Goal: Communication & Community: Answer question/provide support

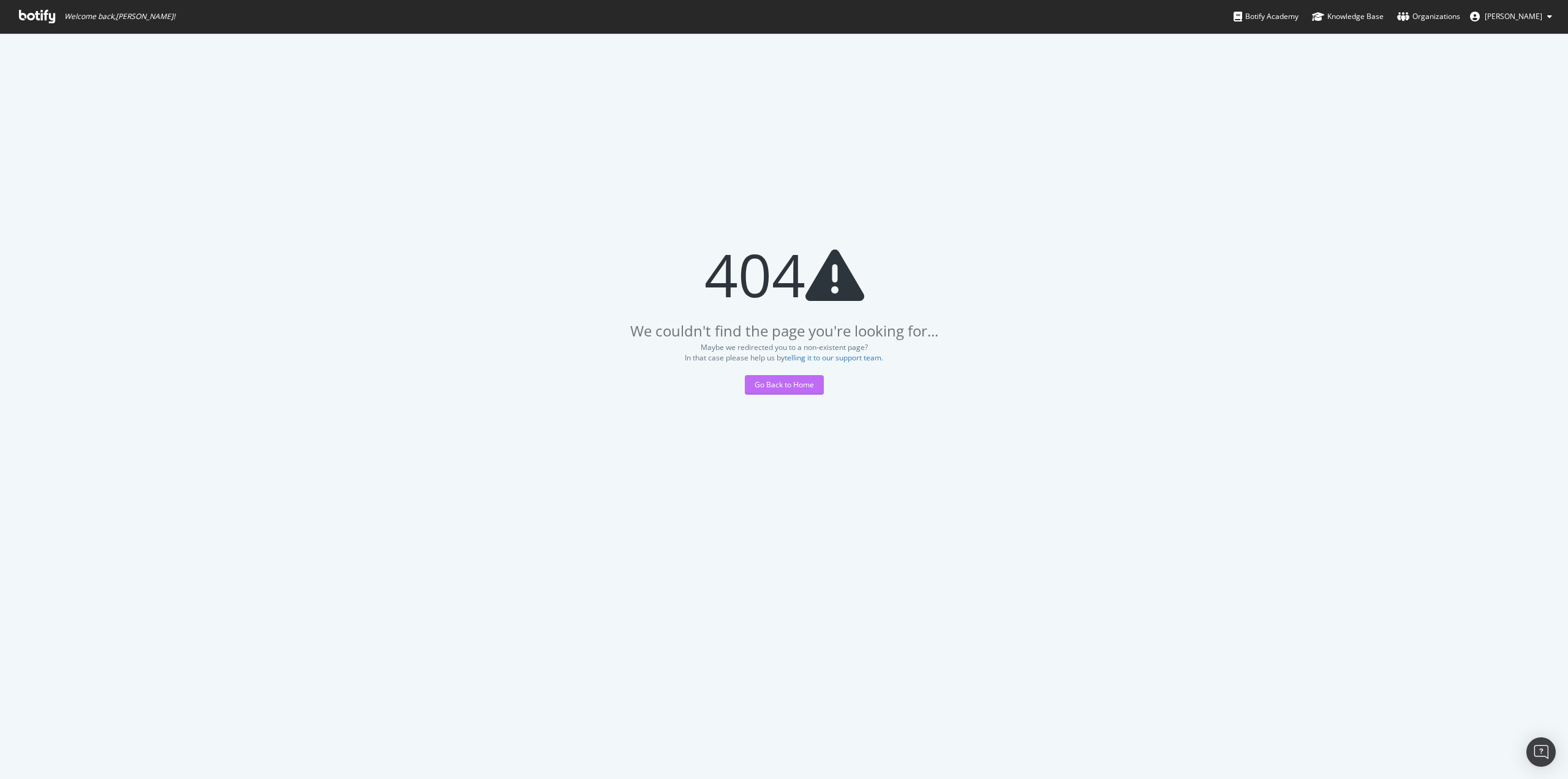
click at [757, 386] on div "Go Back to Home" at bounding box center [784, 385] width 59 height 11
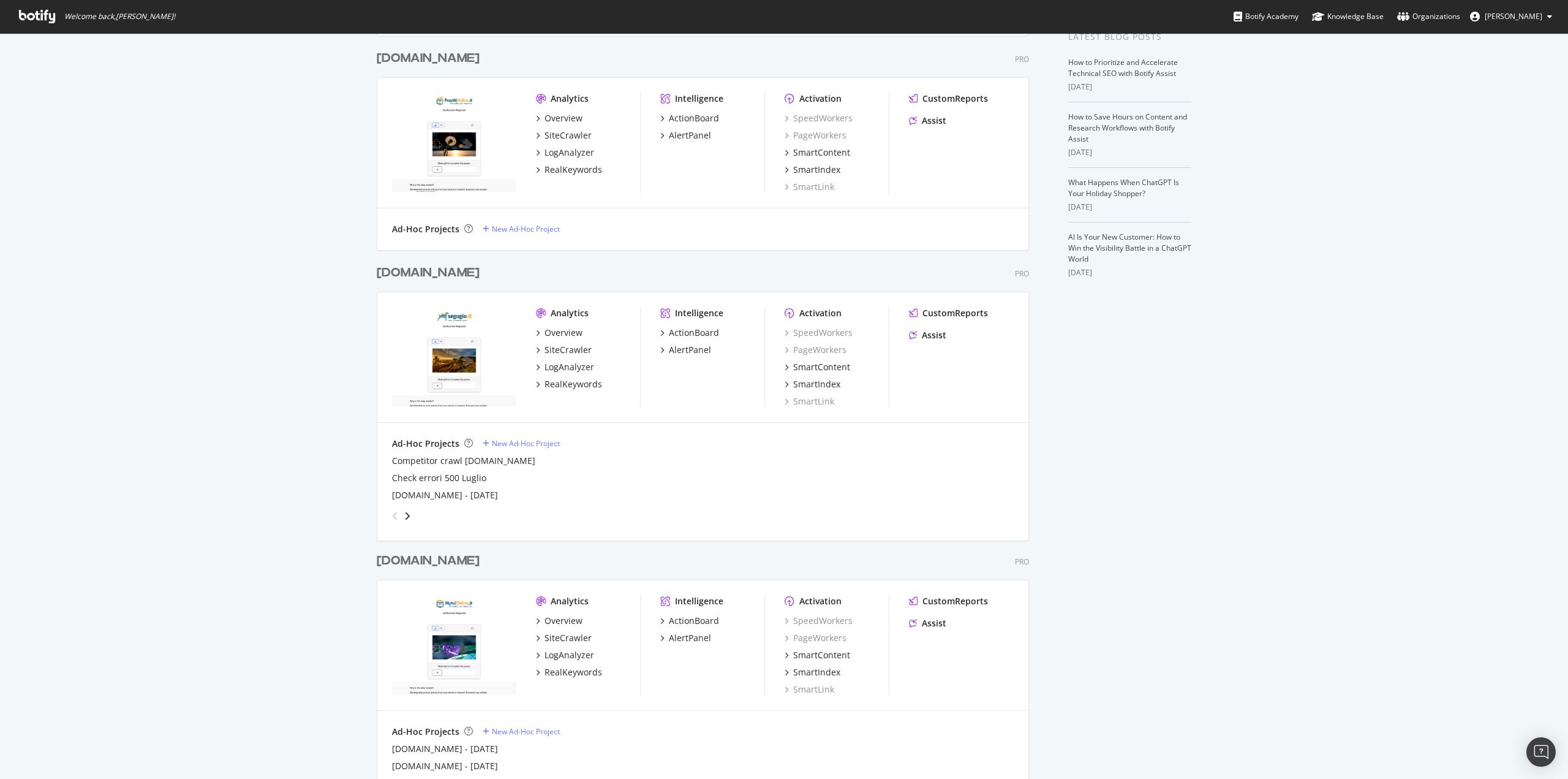
scroll to position [306, 0]
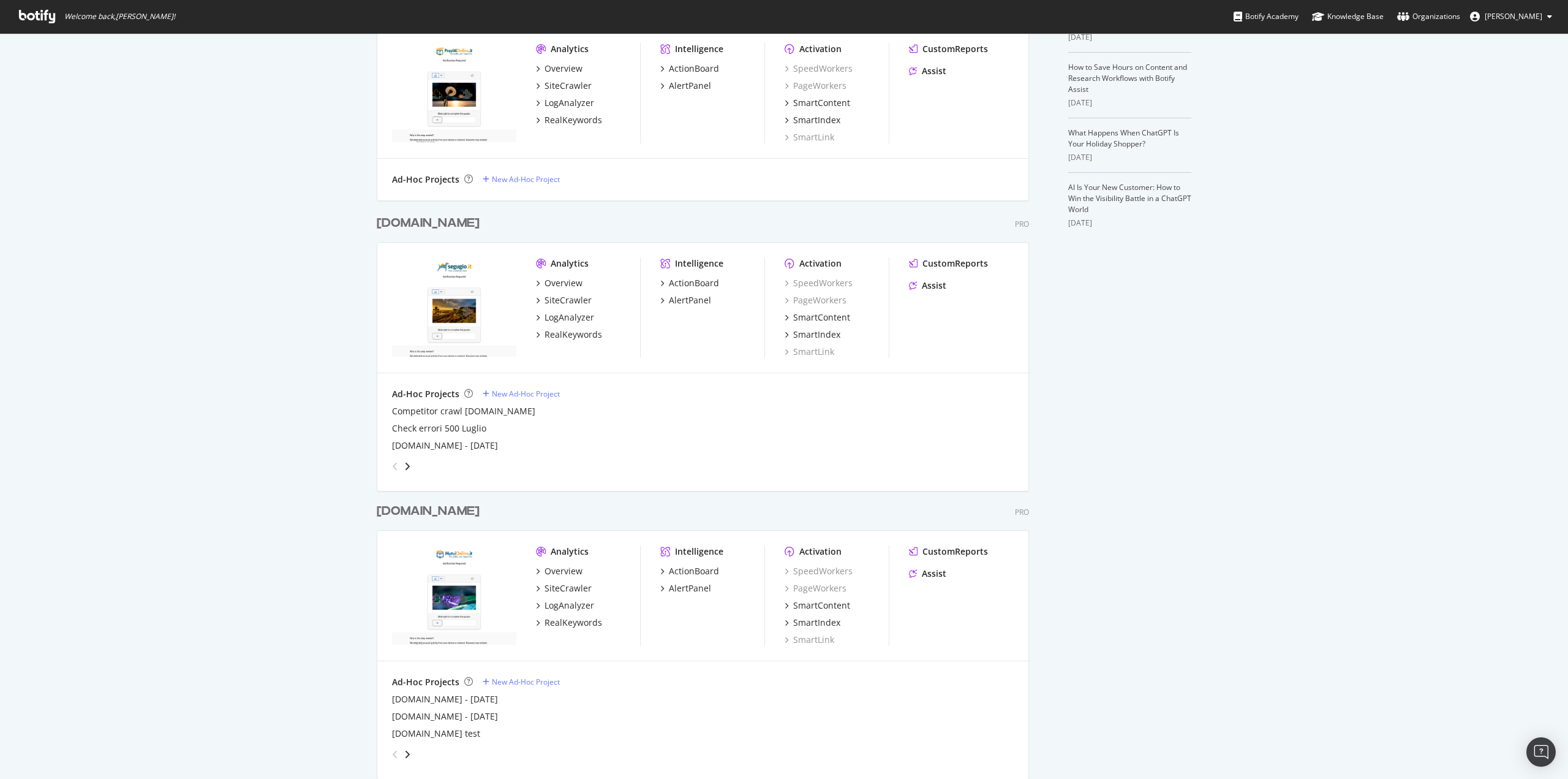
click at [401, 228] on div "[DOMAIN_NAME]" at bounding box center [428, 223] width 103 height 18
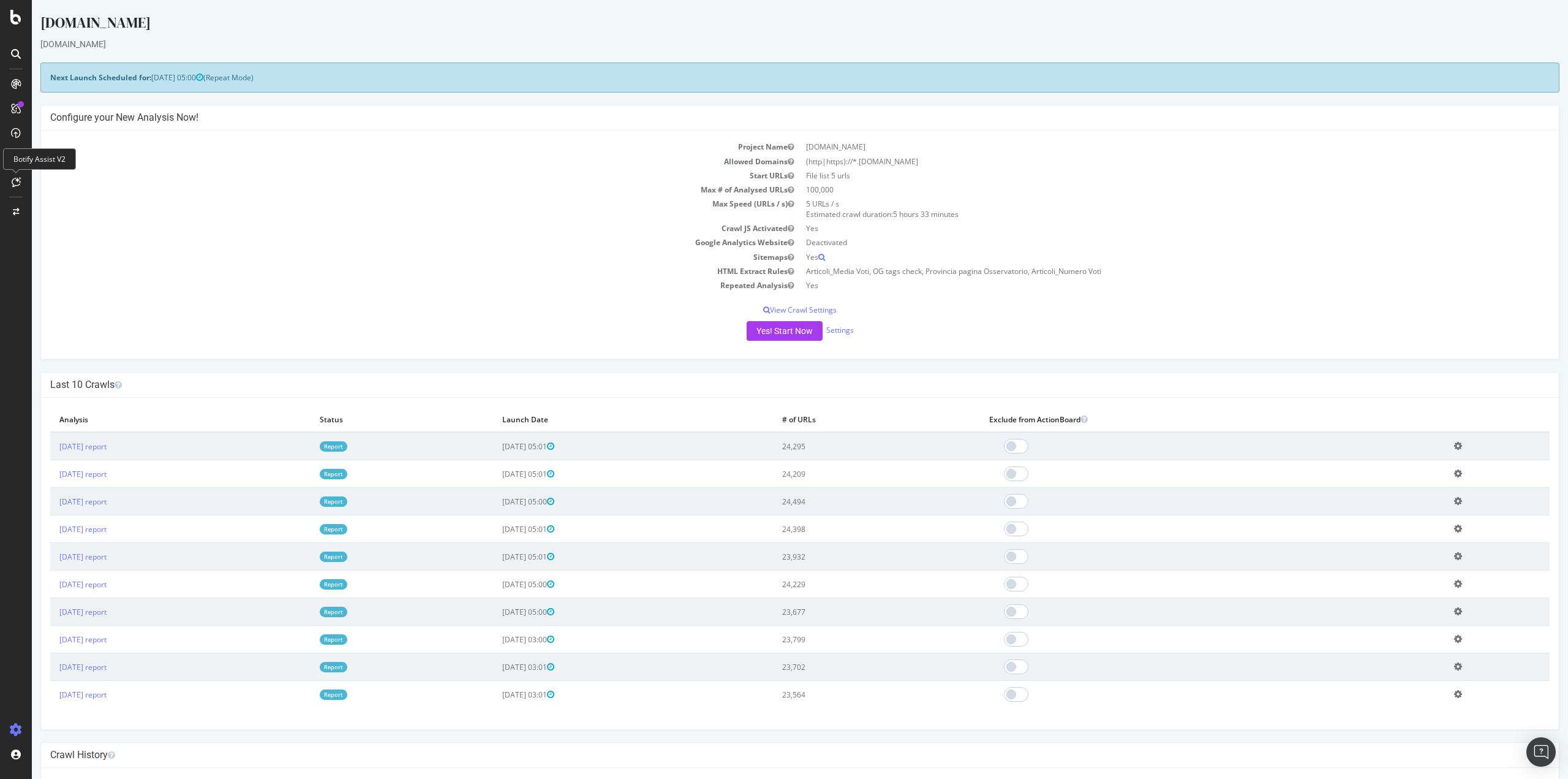
click at [13, 180] on icon at bounding box center [16, 182] width 9 height 10
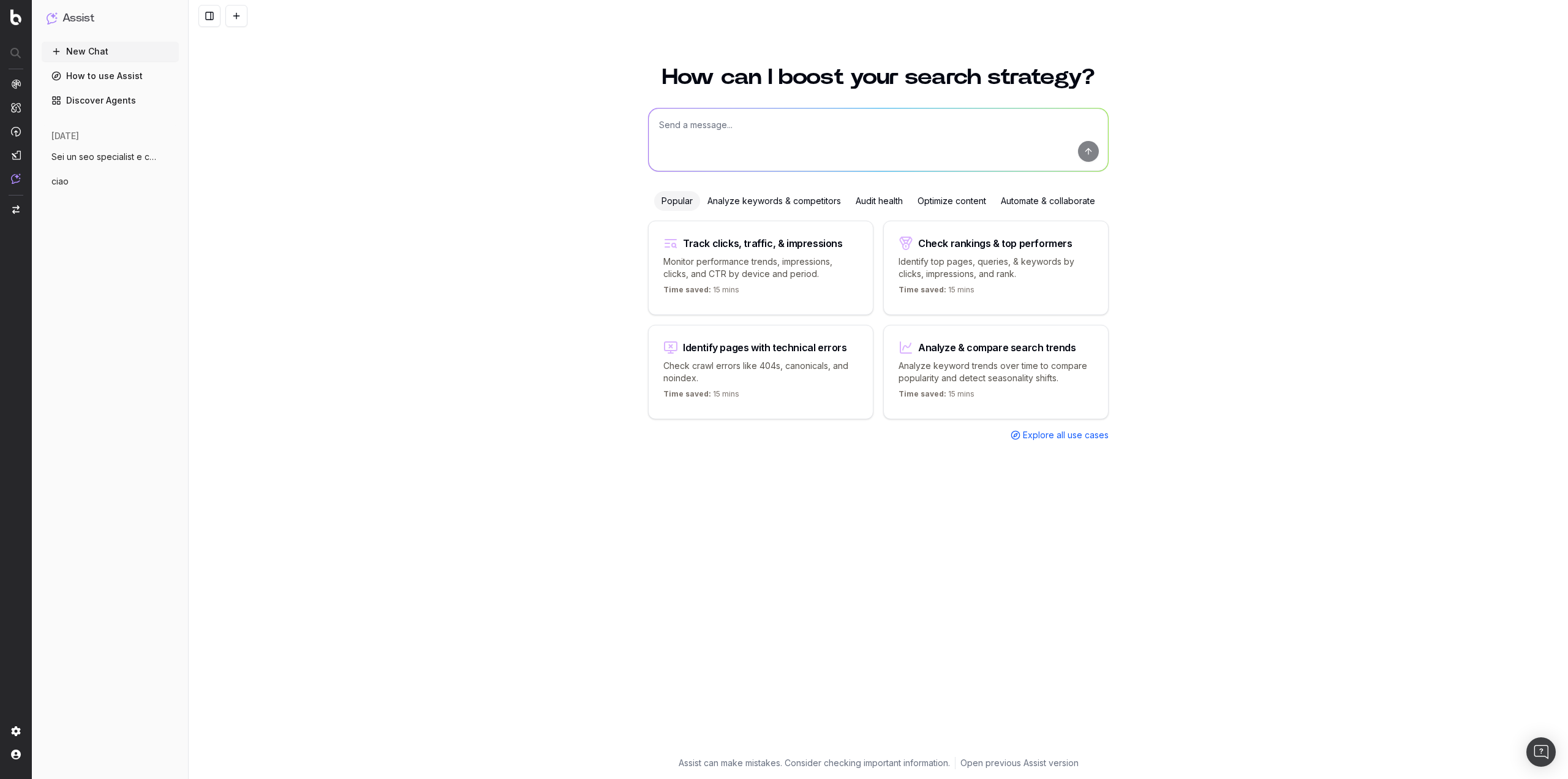
click at [773, 139] on textarea at bounding box center [879, 140] width 459 height 63
click at [963, 138] on textarea "Sei un seo specialist e content specialist con 10 anni di esperienza, devo crea…" at bounding box center [879, 140] width 459 height 63
paste textarea "[URL][DOMAIN_NAME][DOMAIN_NAME]"
paste textarea "[URL][DOMAIN_NAME]"
paste textarea "[URL][DOMAIN_NAME][DOMAIN_NAME]"
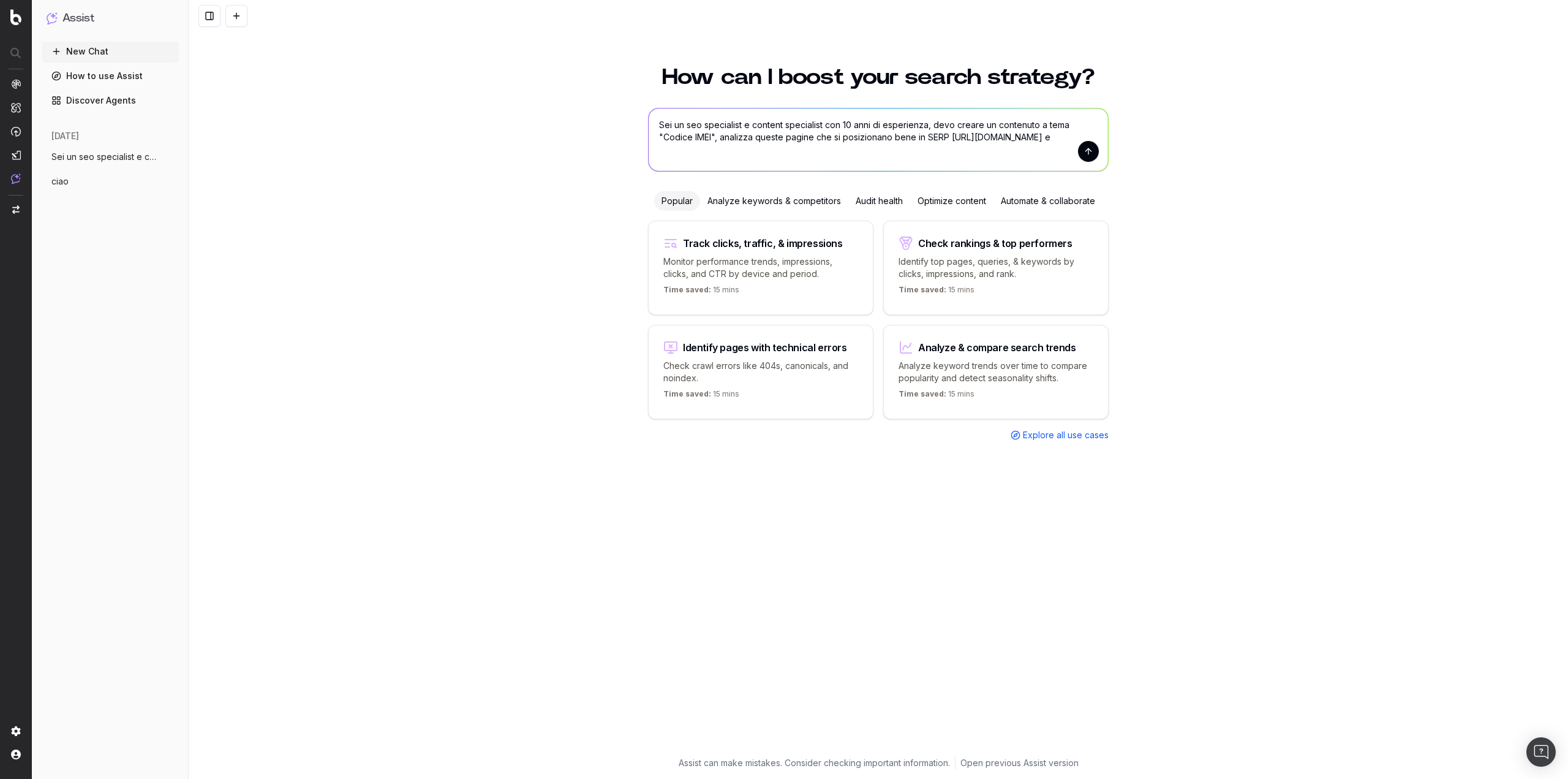
click at [924, 155] on textarea "Sei un seo specialist e content specialist con 10 anni di esperienza, devo crea…" at bounding box center [879, 140] width 459 height 63
paste textarea "[URL][DOMAIN_NAME]"
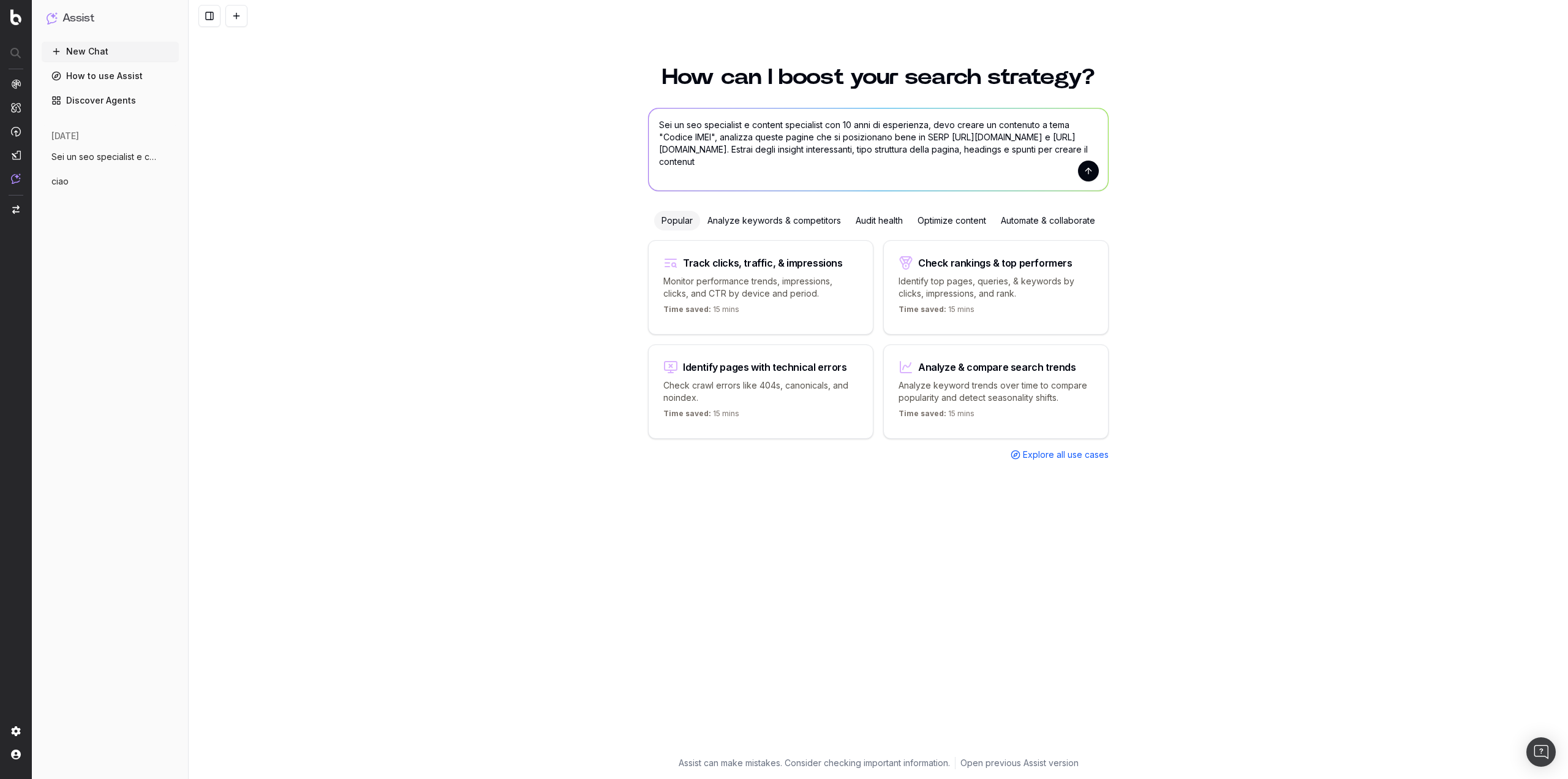
type textarea "Sei un seo specialist e content specialist con 10 anni di esperienza, devo crea…"
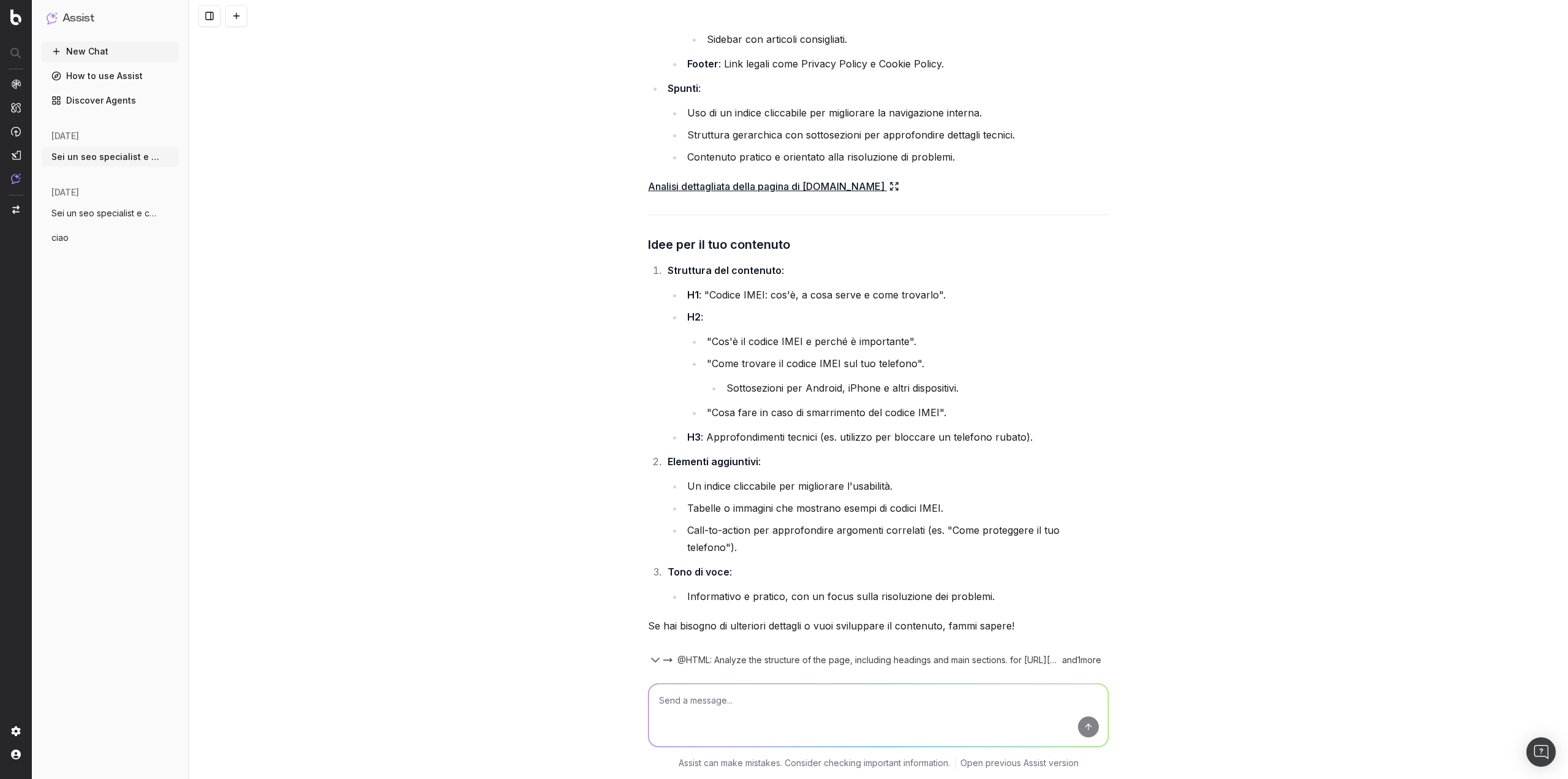
scroll to position [808, 0]
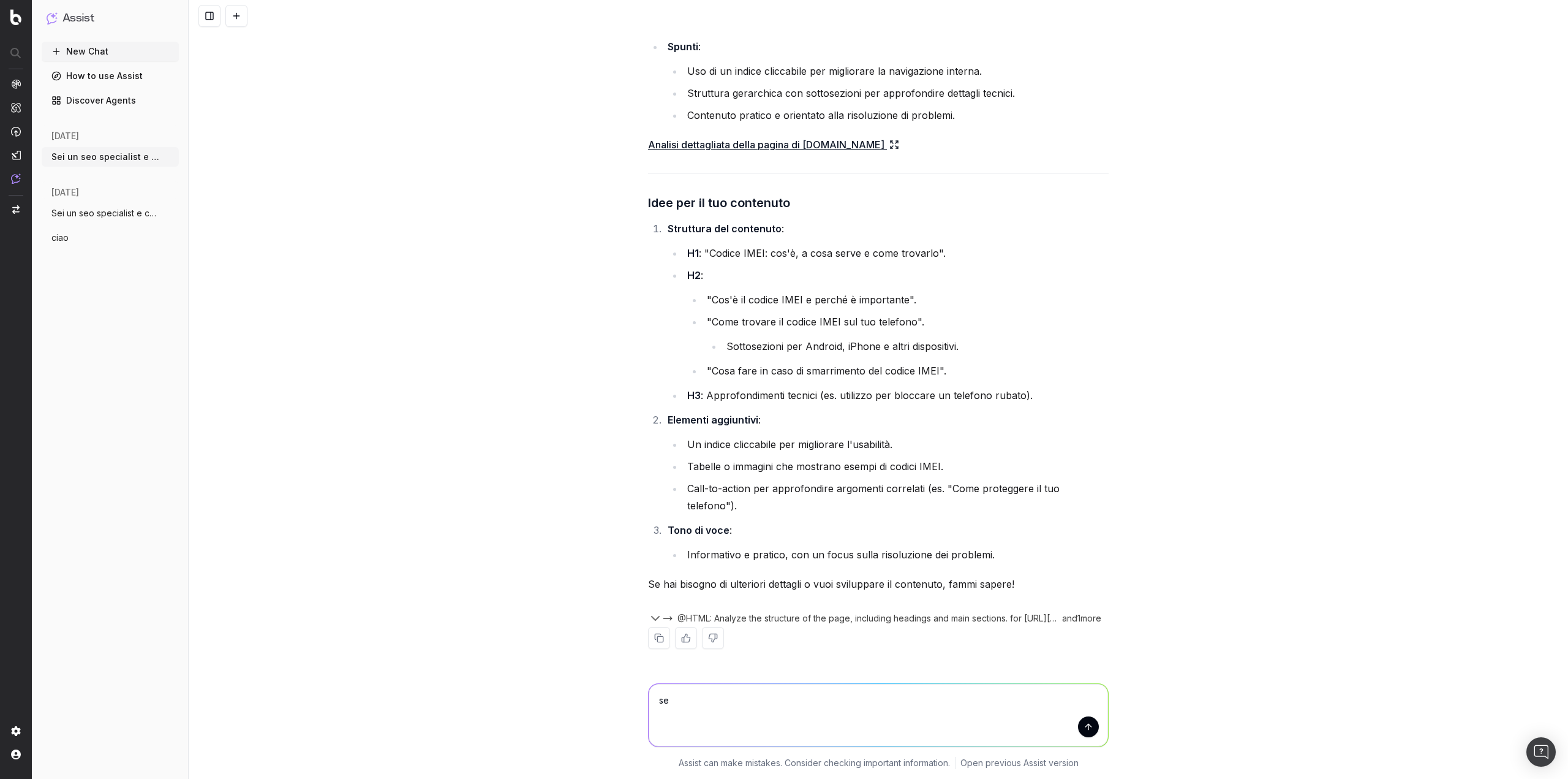
type textarea "s"
click at [713, 698] on textarea "hai altri spunti se ti mando quw" at bounding box center [879, 715] width 459 height 63
click at [456, 627] on div "Sei un seo specialist e content specialist con 10 anni di esperienza, devo crea…" at bounding box center [879, 390] width 1380 height 779
click at [847, 703] on textarea "hai altri spunti da dare se ti mando quw" at bounding box center [879, 715] width 459 height 63
paste textarea "imei imei imei codice imei imei telefono imei codice imei telefonu codice per i…"
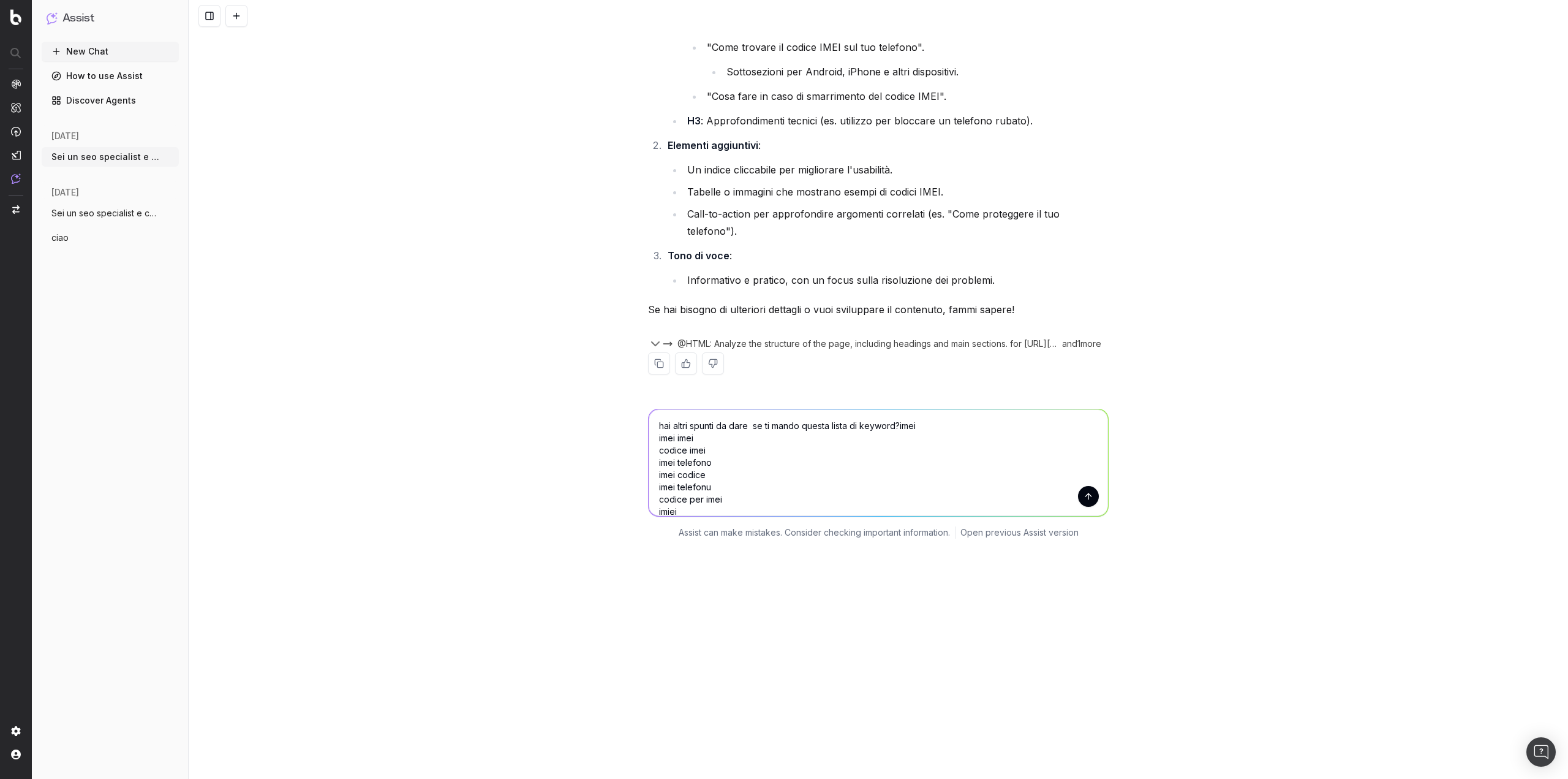
scroll to position [1075, 0]
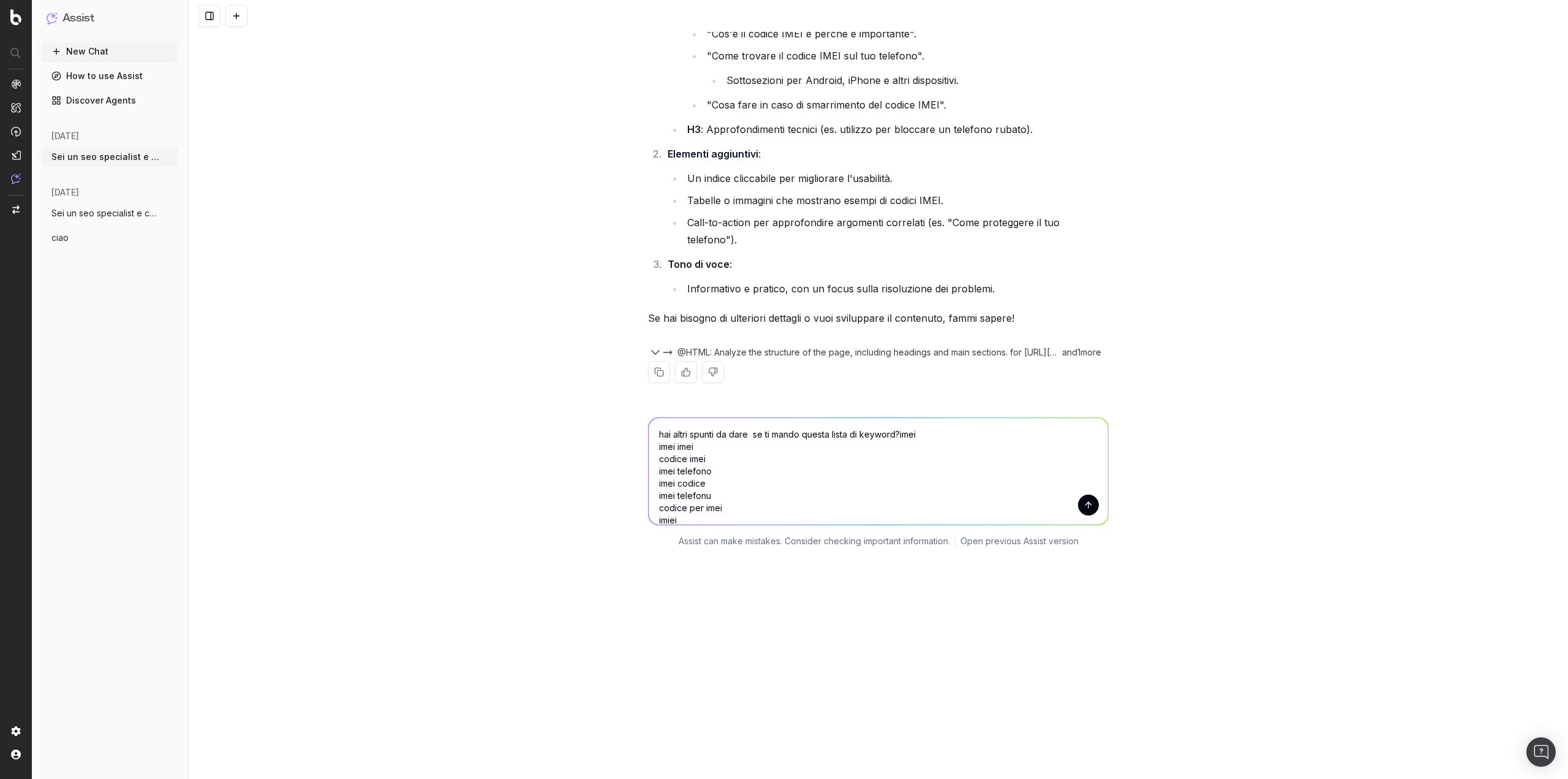
click at [897, 435] on textarea "hai altri spunti da dare se ti mando questa lista di keyword?imei imei imei cod…" at bounding box center [879, 471] width 459 height 107
drag, startPoint x: 991, startPoint y: 439, endPoint x: 914, endPoint y: 459, distance: 79.6
click at [914, 459] on textarea "hai altri spunti da dare se ti mando questa lista di keyword? imei imei imei co…" at bounding box center [879, 471] width 459 height 107
click at [651, 441] on textarea "hai altri spunti da dare se ti mando questa lista di keyword? imei imei imei co…" at bounding box center [879, 471] width 459 height 107
click at [898, 437] on textarea "hai altri spunti da dare se ti mando questa lista di keyword? imei imei imei co…" at bounding box center [879, 471] width 459 height 107
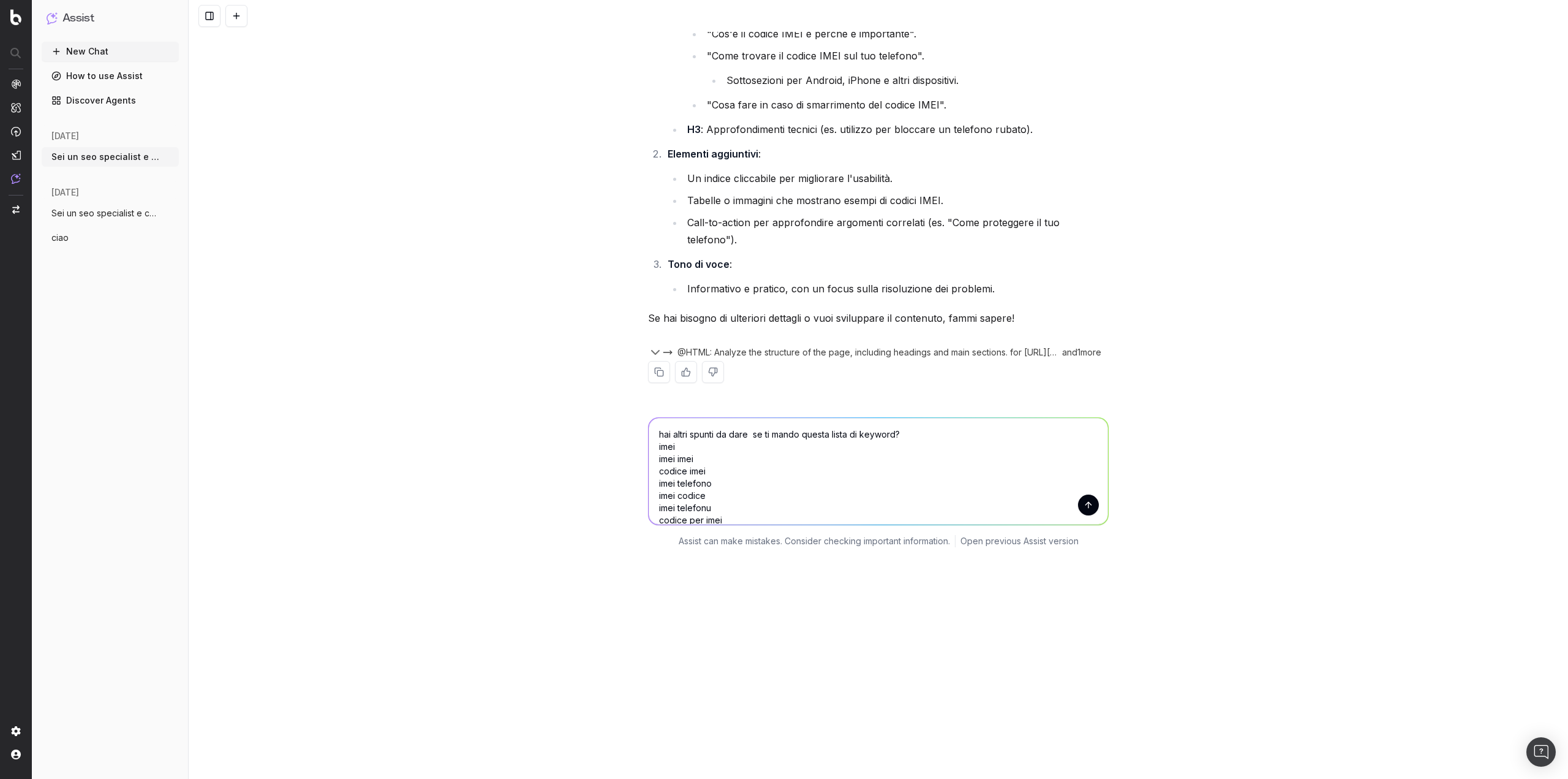
type textarea "hai altri spunti da dare se ti mando questa lista di keyword? imei imei imei co…"
click at [1084, 505] on button "submit" at bounding box center [1088, 505] width 21 height 21
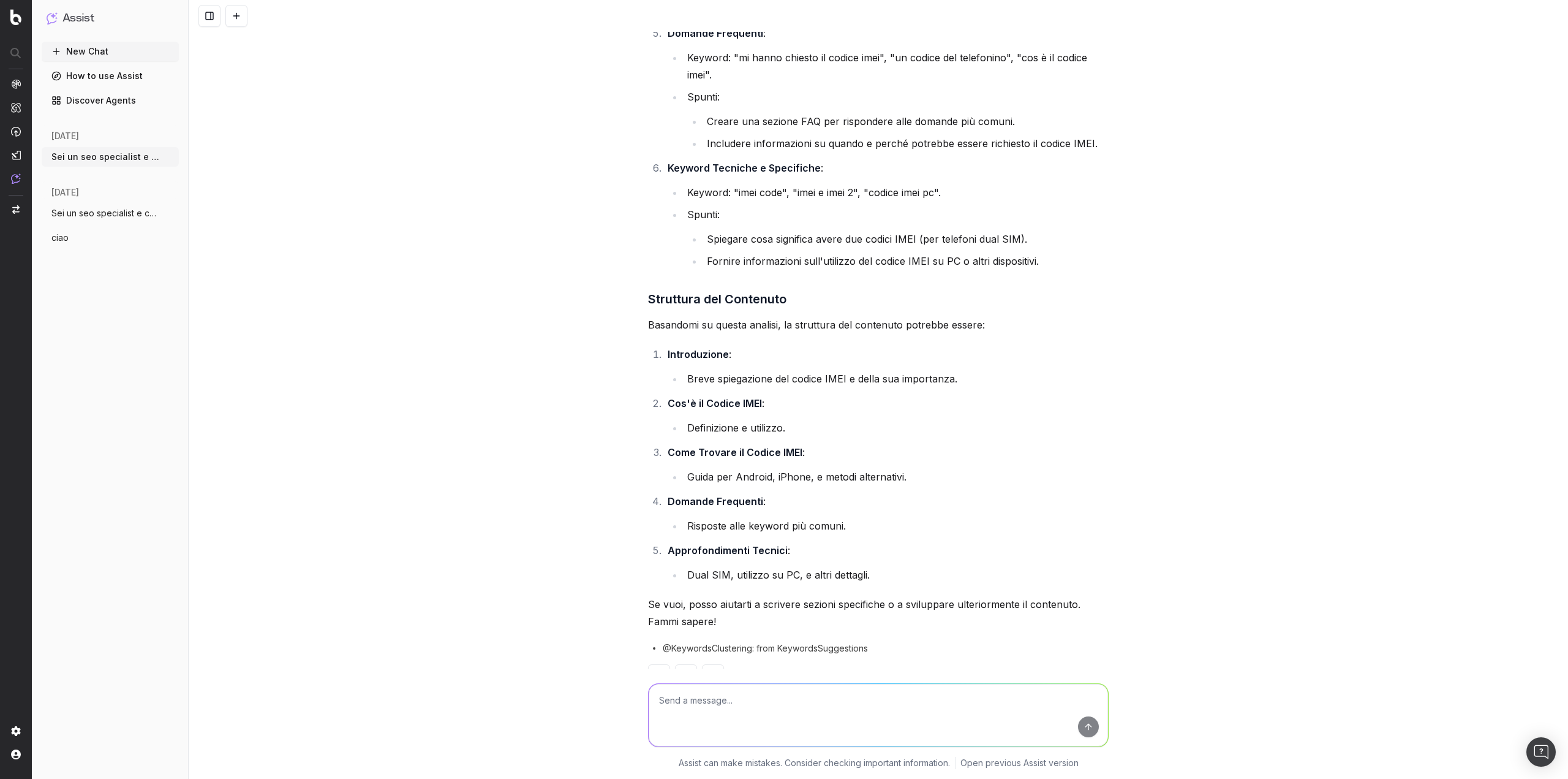
scroll to position [3027, 0]
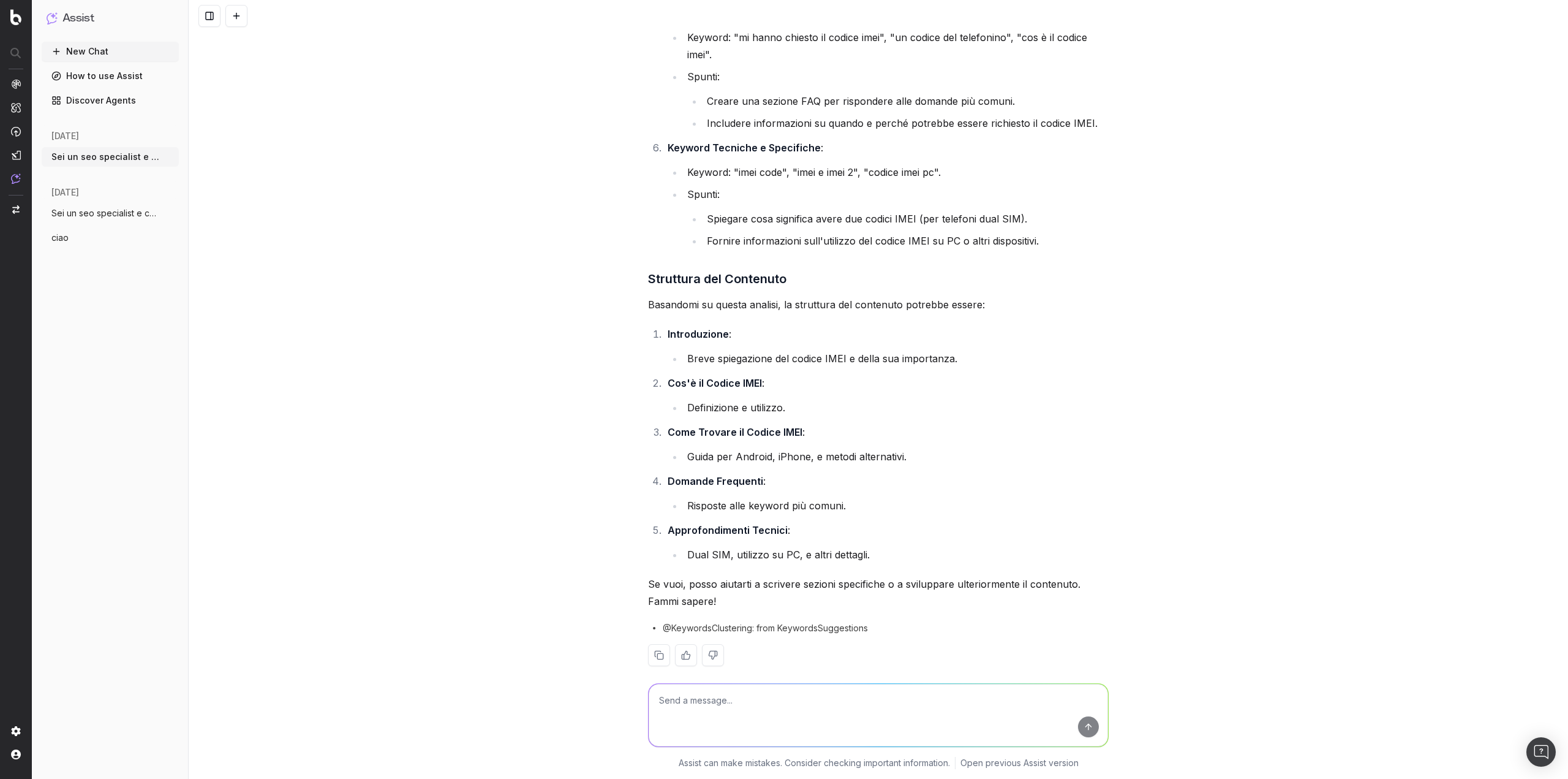
click at [737, 709] on textarea at bounding box center [879, 715] width 459 height 63
drag, startPoint x: 961, startPoint y: 704, endPoint x: 947, endPoint y: 704, distance: 14.0
click at [947, 704] on textarea "sì, sviluppa il contenuto tenendo presente gli spunti dei competitors e la lsit…" at bounding box center [879, 715] width 459 height 63
drag, startPoint x: 980, startPoint y: 700, endPoint x: 994, endPoint y: 715, distance: 20.5
click at [980, 700] on textarea "sì, sviluppa il contenuto tenendo presente gli spunti dei competitors e la list…" at bounding box center [879, 715] width 459 height 63
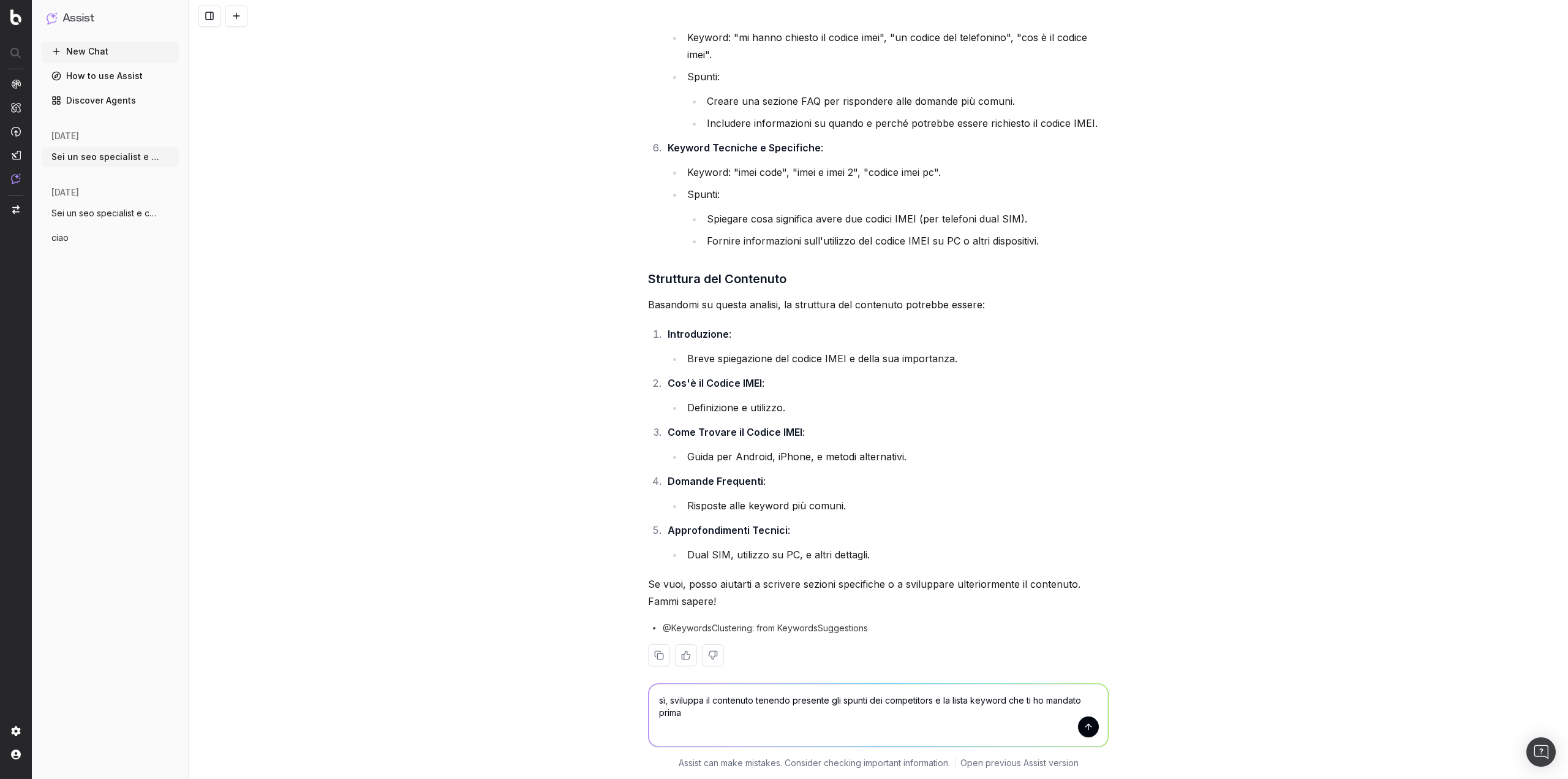
click at [1027, 719] on textarea "sì, sviluppa il contenuto tenendo presente gli spunti dei competitors e la list…" at bounding box center [879, 715] width 459 height 63
click at [890, 732] on textarea "sì, sviluppa il contenuto tenendo presente gli spunti dei competitors e la list…" at bounding box center [879, 715] width 459 height 63
click at [679, 698] on textarea "sì, sviluppa il contenuto tenendo presente gli spunti dei competitors e la list…" at bounding box center [879, 715] width 459 height 63
type textarea "sì, scrivi il contenuto tenendo presente gli spunti dei competitors e la lista …"
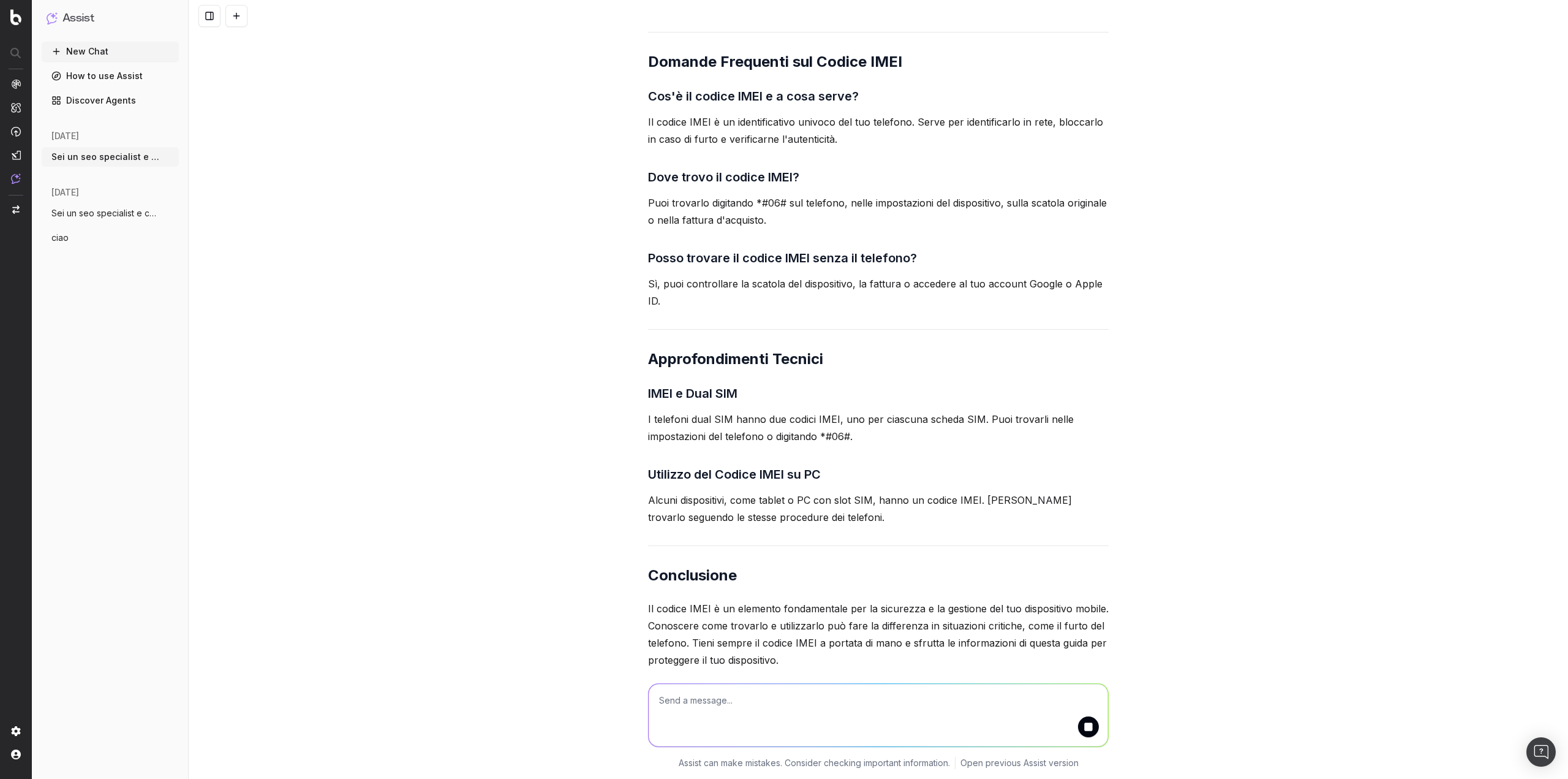
scroll to position [4995, 0]
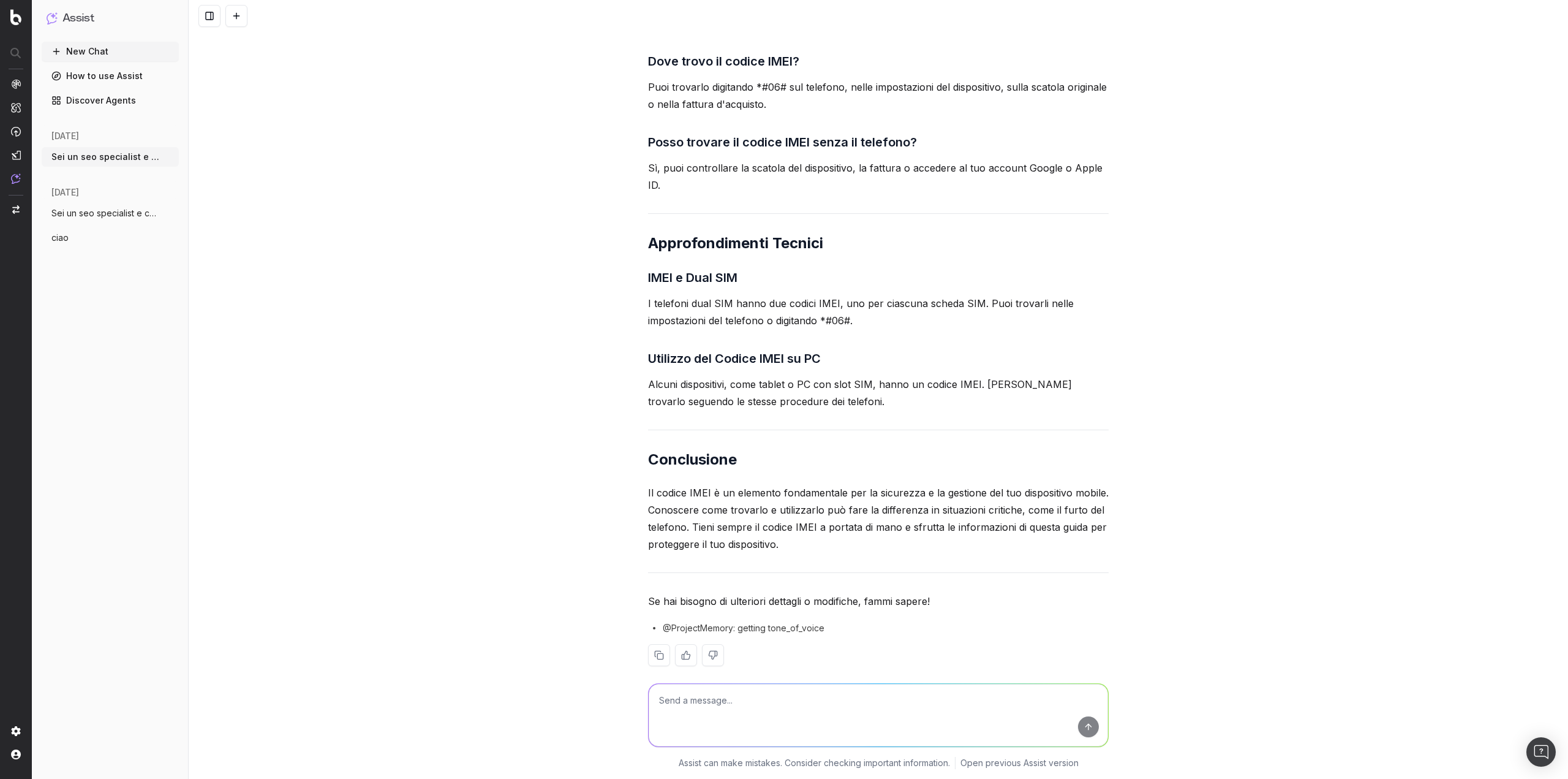
click at [717, 723] on textarea at bounding box center [879, 715] width 459 height 63
paste textarea "Dove trovo il codice IMEI? A cosa serve il codice IMEI in un telefono cellulare…"
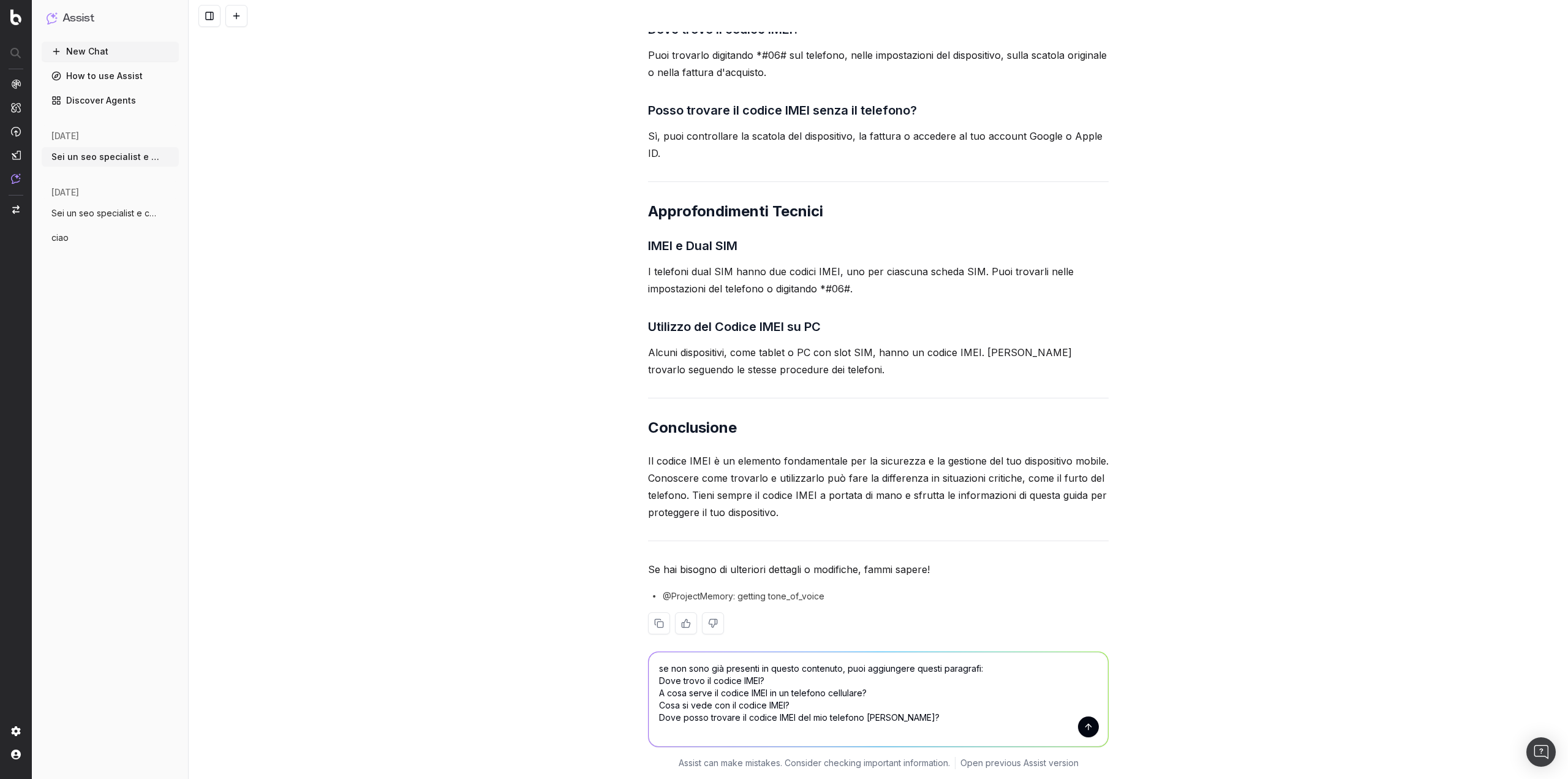
type textarea "se non sono già presenti in questo contenuto, puoi aggiungere questi paragrafi:…"
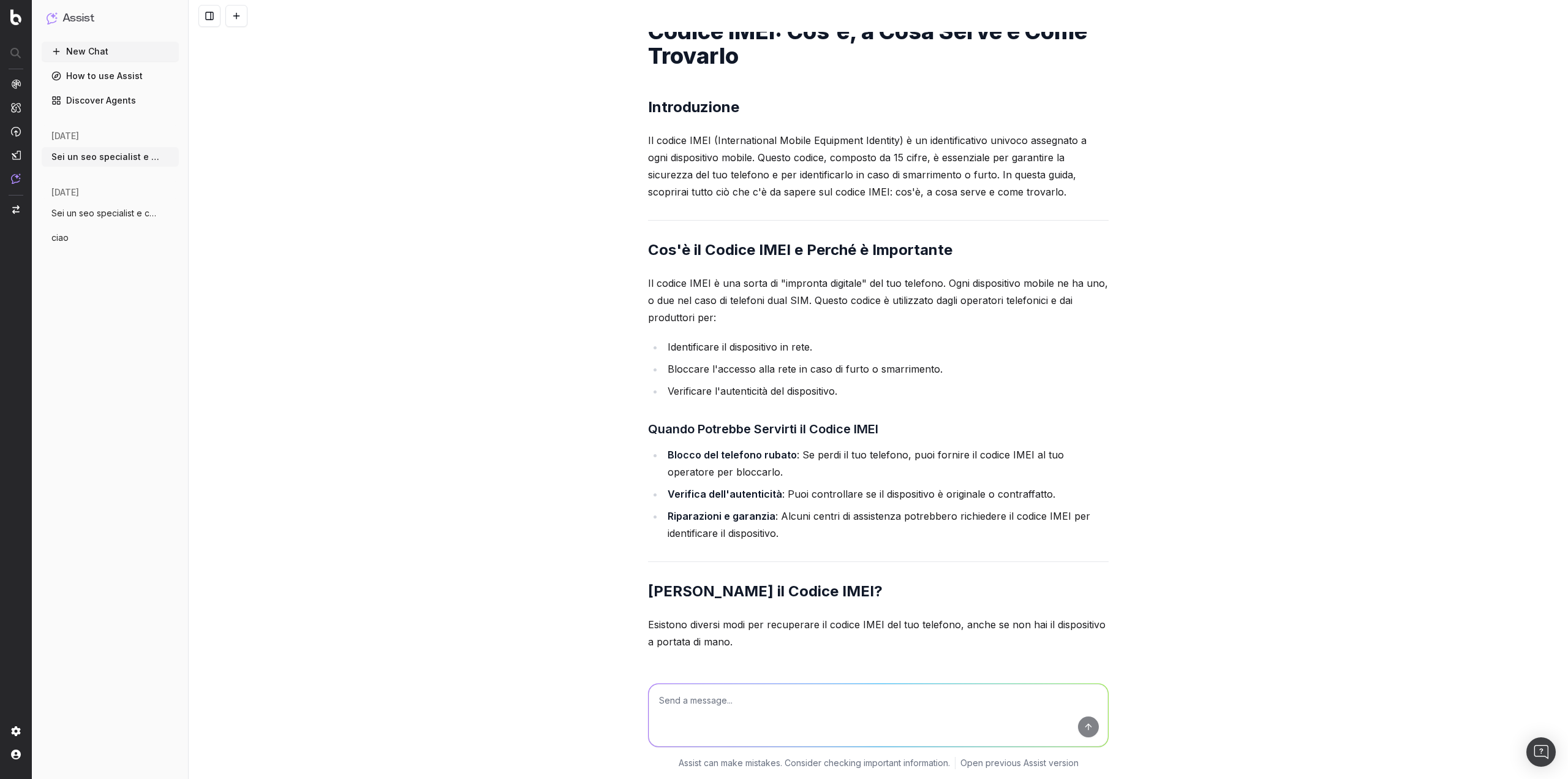
scroll to position [5729, 0]
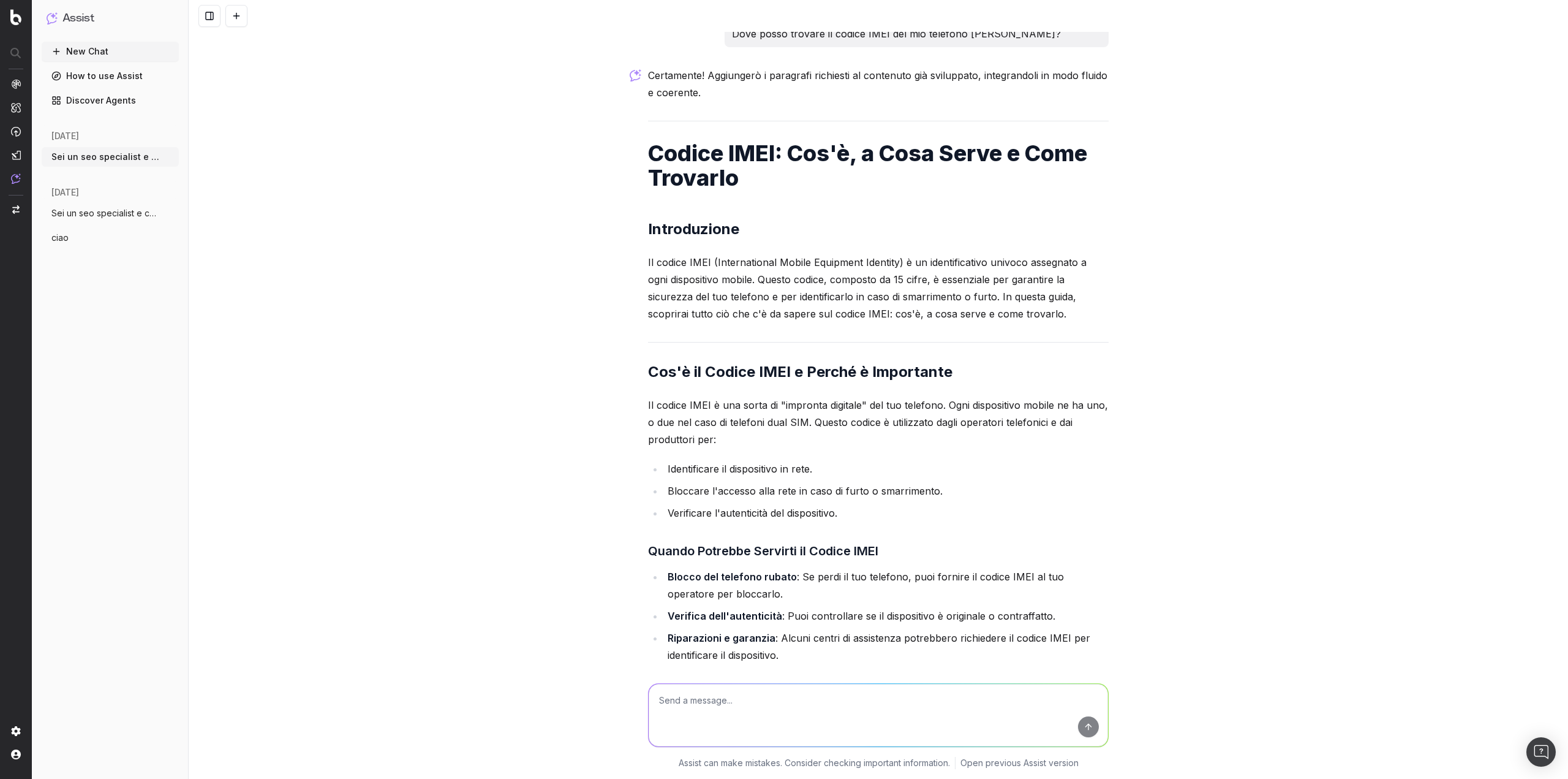
click at [693, 220] on h2 "Introduzione" at bounding box center [879, 229] width 461 height 19
click at [761, 220] on h2 "Introduzione" at bounding box center [879, 229] width 461 height 19
drag, startPoint x: 764, startPoint y: 214, endPoint x: 589, endPoint y: 208, distance: 175.1
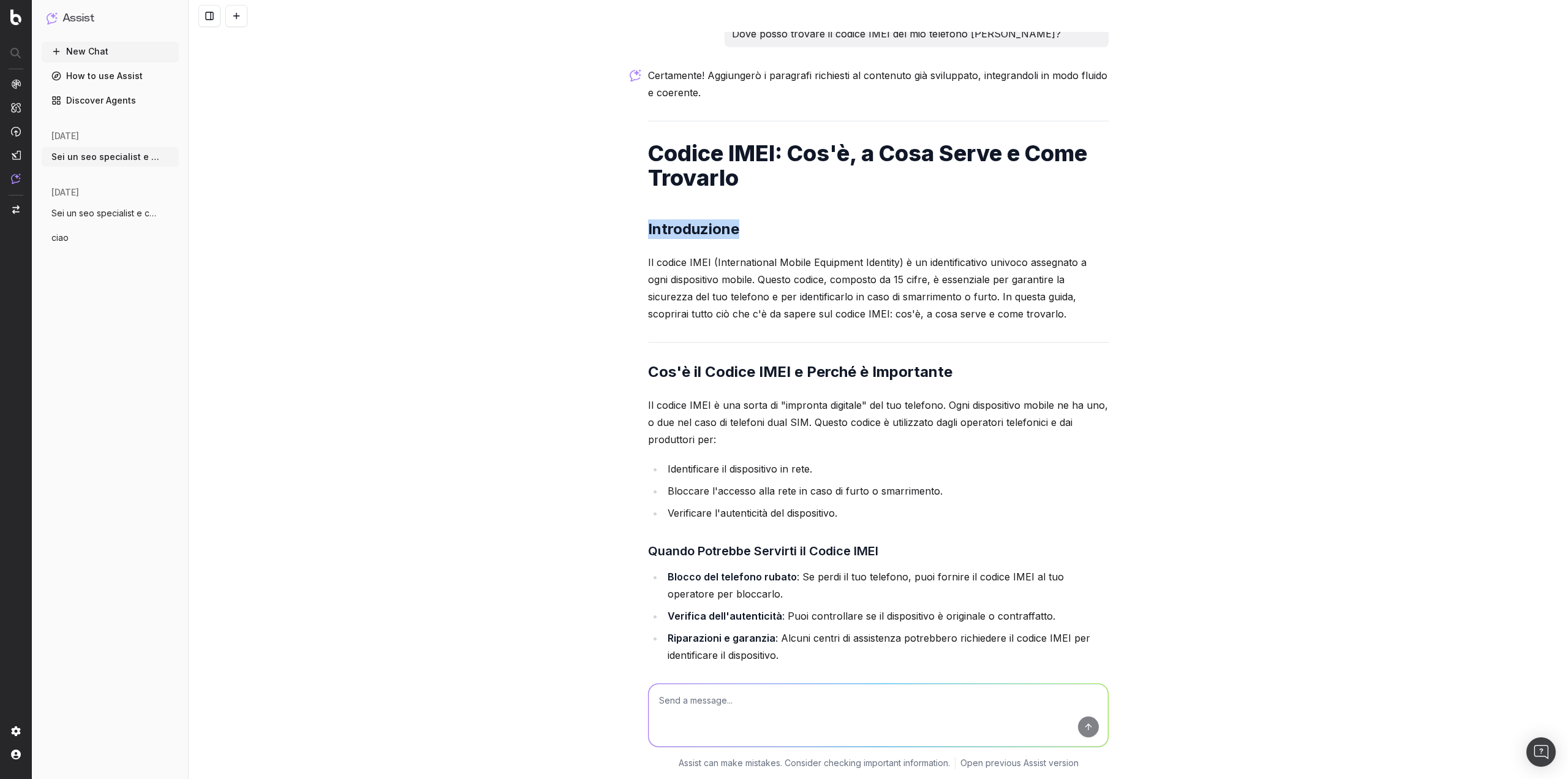
click at [589, 208] on div "Sei un seo specialist e content specialist con 10 anni di esperienza, devo crea…" at bounding box center [879, 390] width 1380 height 779
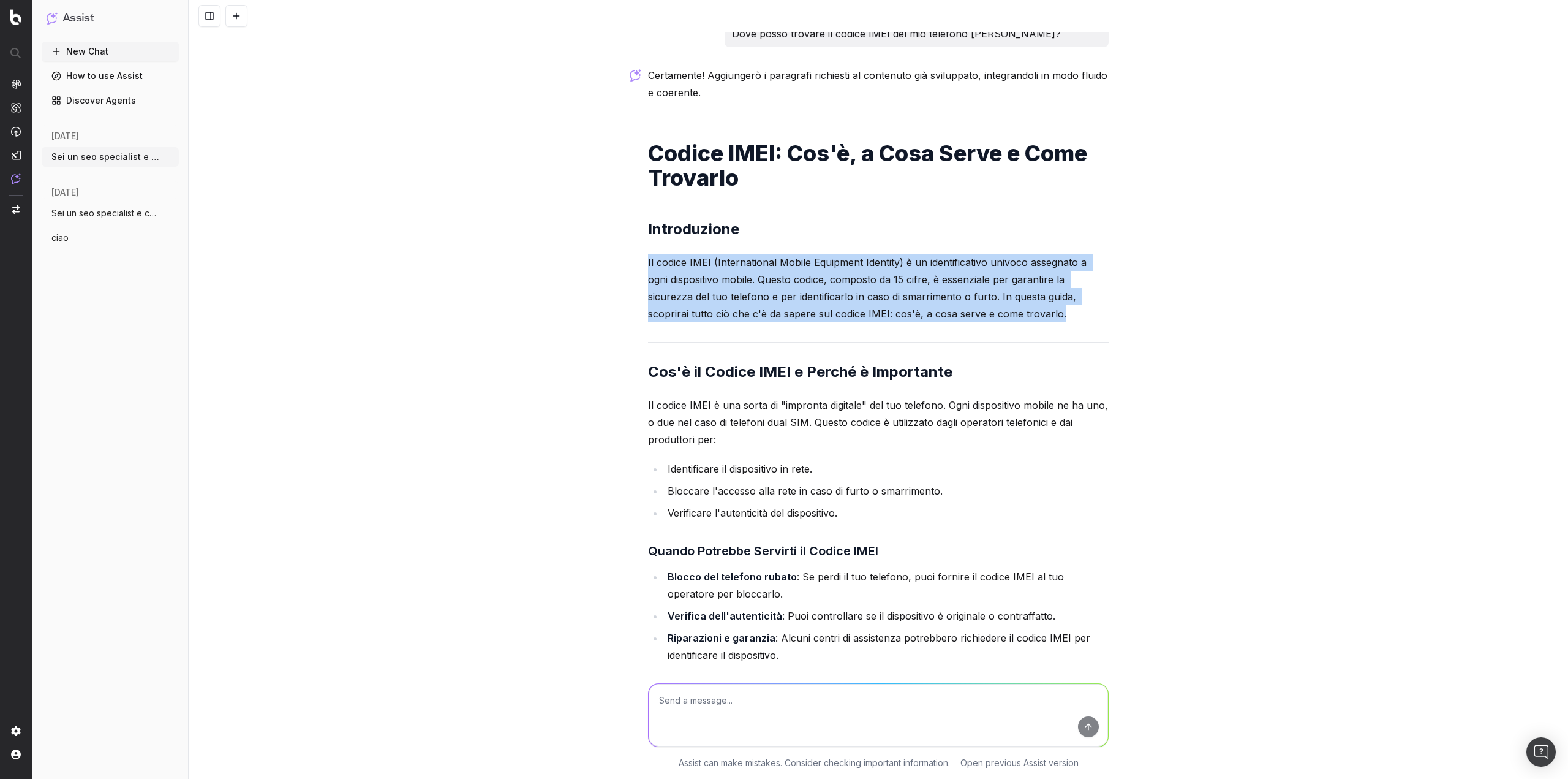
drag, startPoint x: 978, startPoint y: 301, endPoint x: 606, endPoint y: 232, distance: 378.3
click at [606, 232] on div "Sei un seo specialist e content specialist con 10 anni di esperienza, devo crea…" at bounding box center [879, 390] width 1380 height 779
click at [488, 259] on div "Sei un seo specialist e content specialist con 10 anni di esperienza, devo crea…" at bounding box center [879, 390] width 1380 height 779
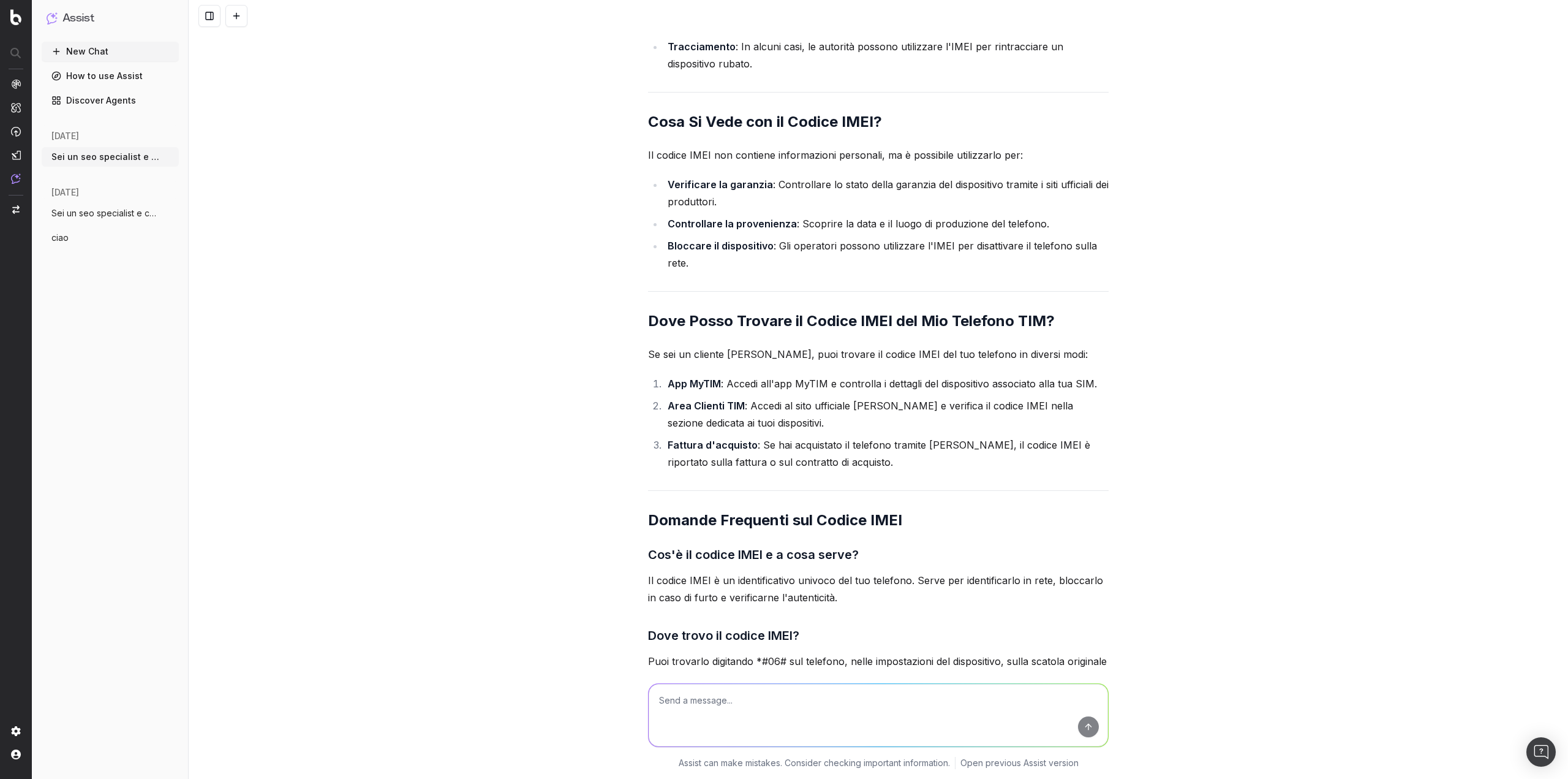
scroll to position [7200, 0]
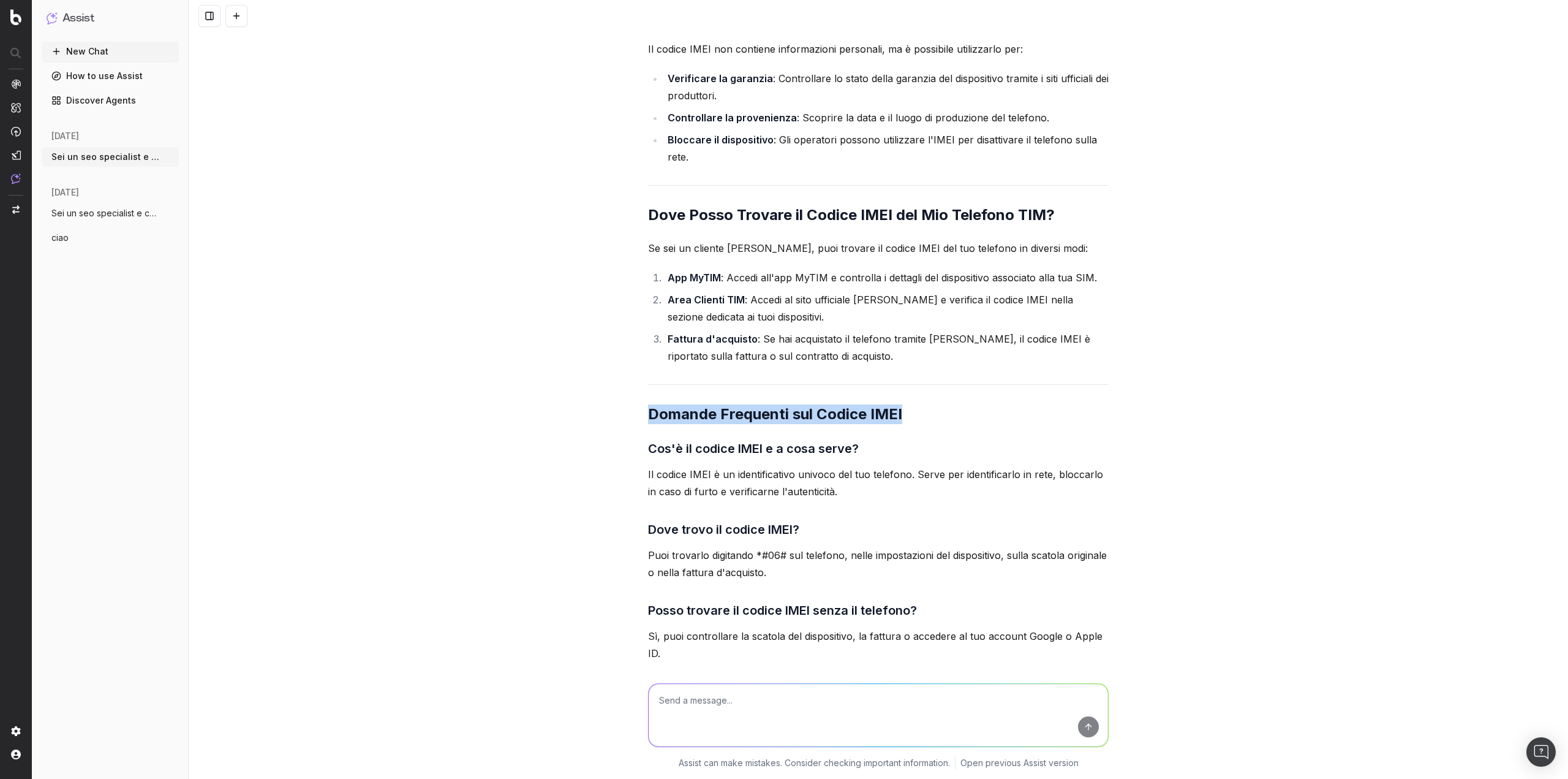
drag, startPoint x: 638, startPoint y: 380, endPoint x: 934, endPoint y: 369, distance: 296.2
click at [934, 369] on div "Sei un seo specialist e content specialist con 10 anni di esperienza, devo crea…" at bounding box center [879, 390] width 1380 height 779
click at [721, 439] on h3 "Cos'è il codice IMEI e a cosa serve?" at bounding box center [879, 448] width 461 height 19
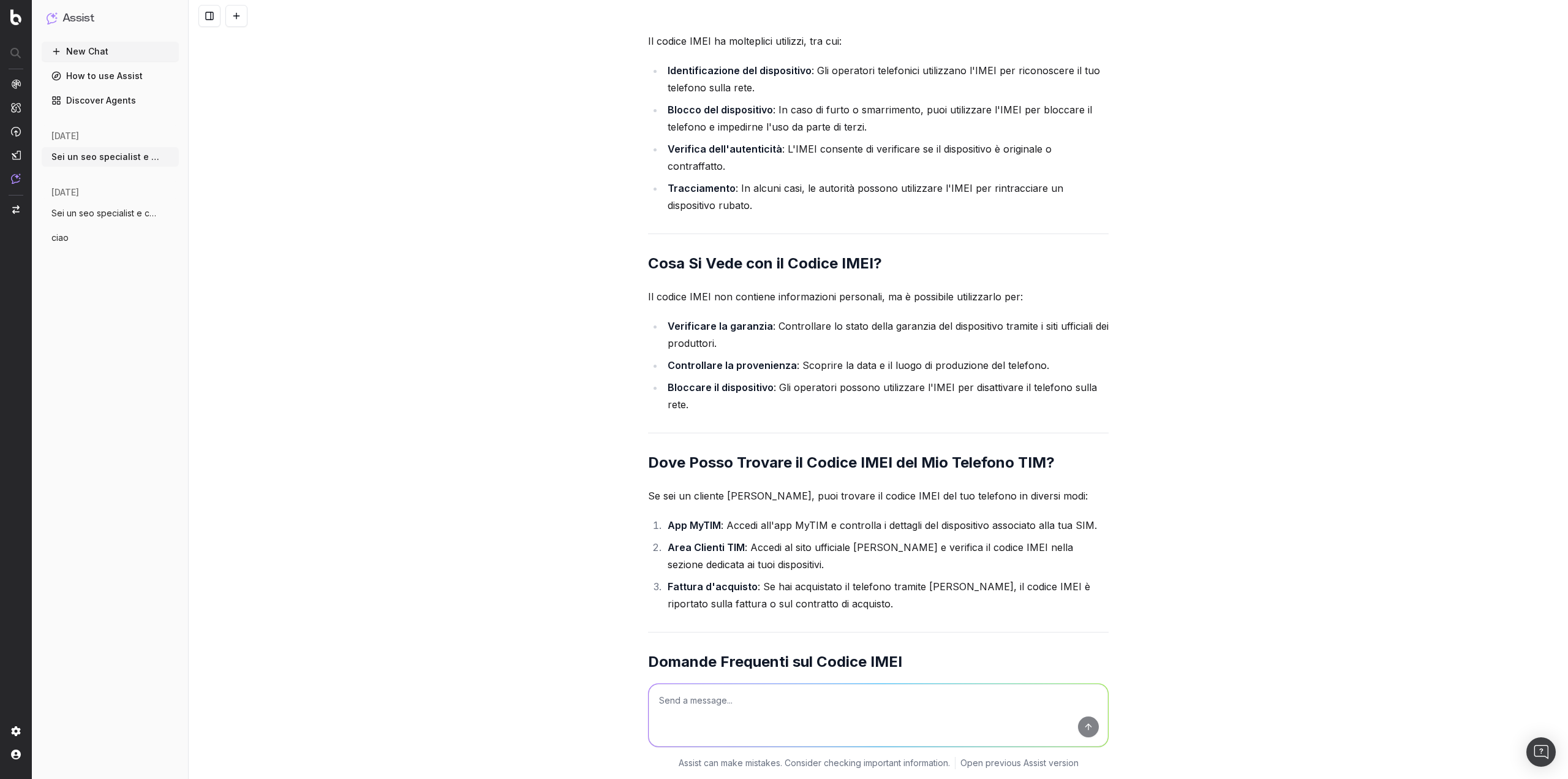
scroll to position [6675, 0]
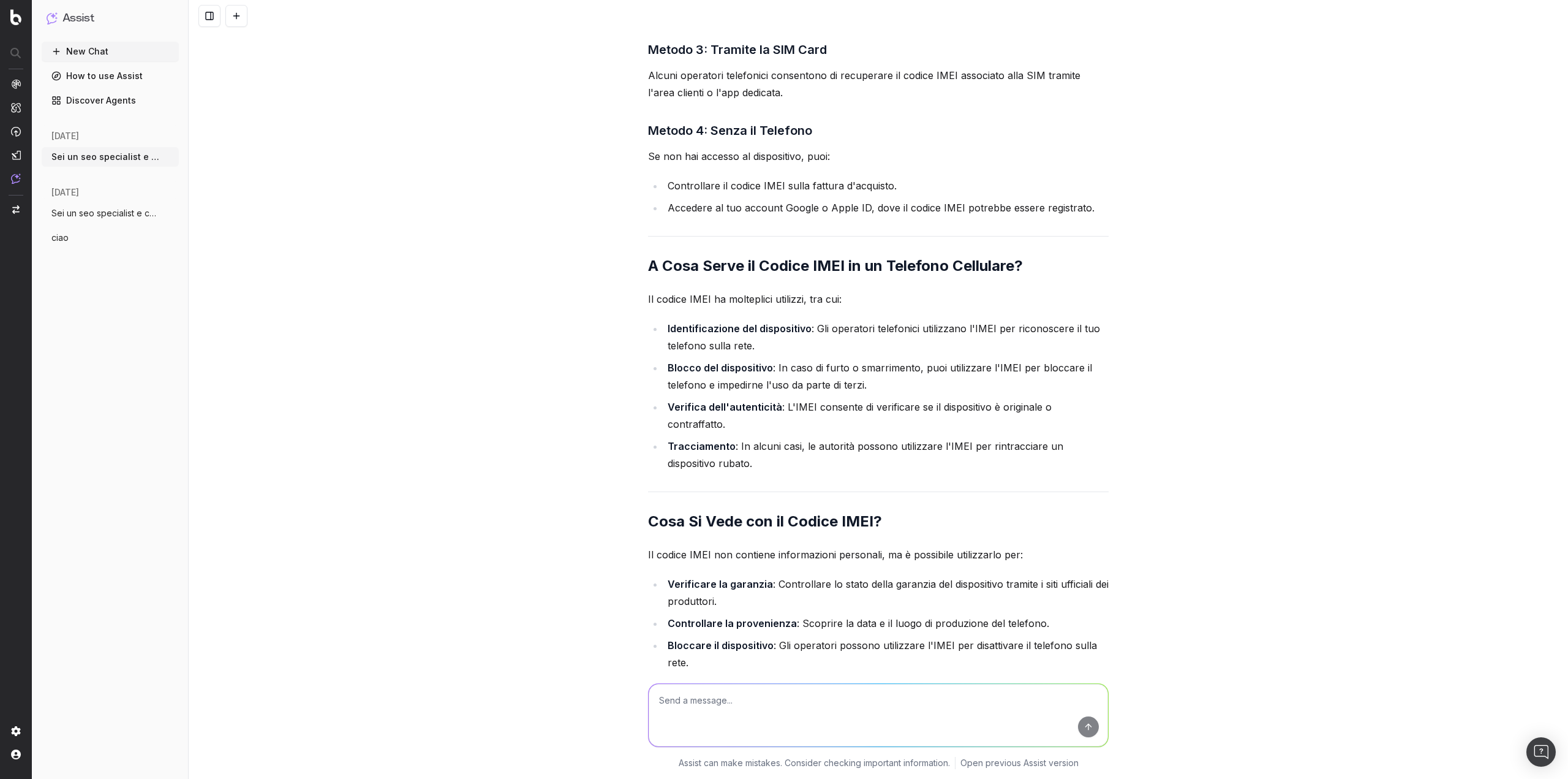
drag, startPoint x: 500, startPoint y: 409, endPoint x: 513, endPoint y: 376, distance: 35.5
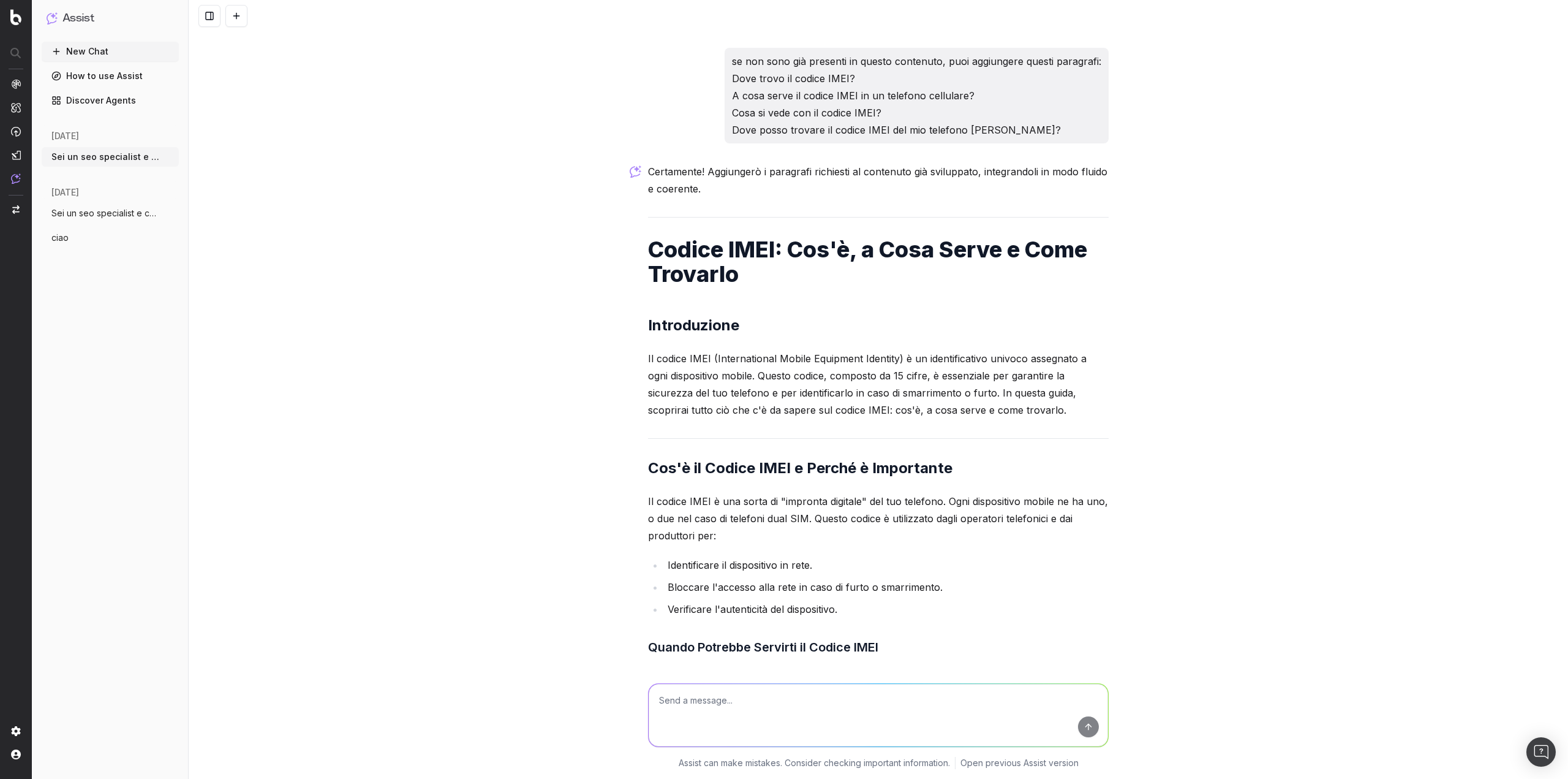
scroll to position [5572, 0]
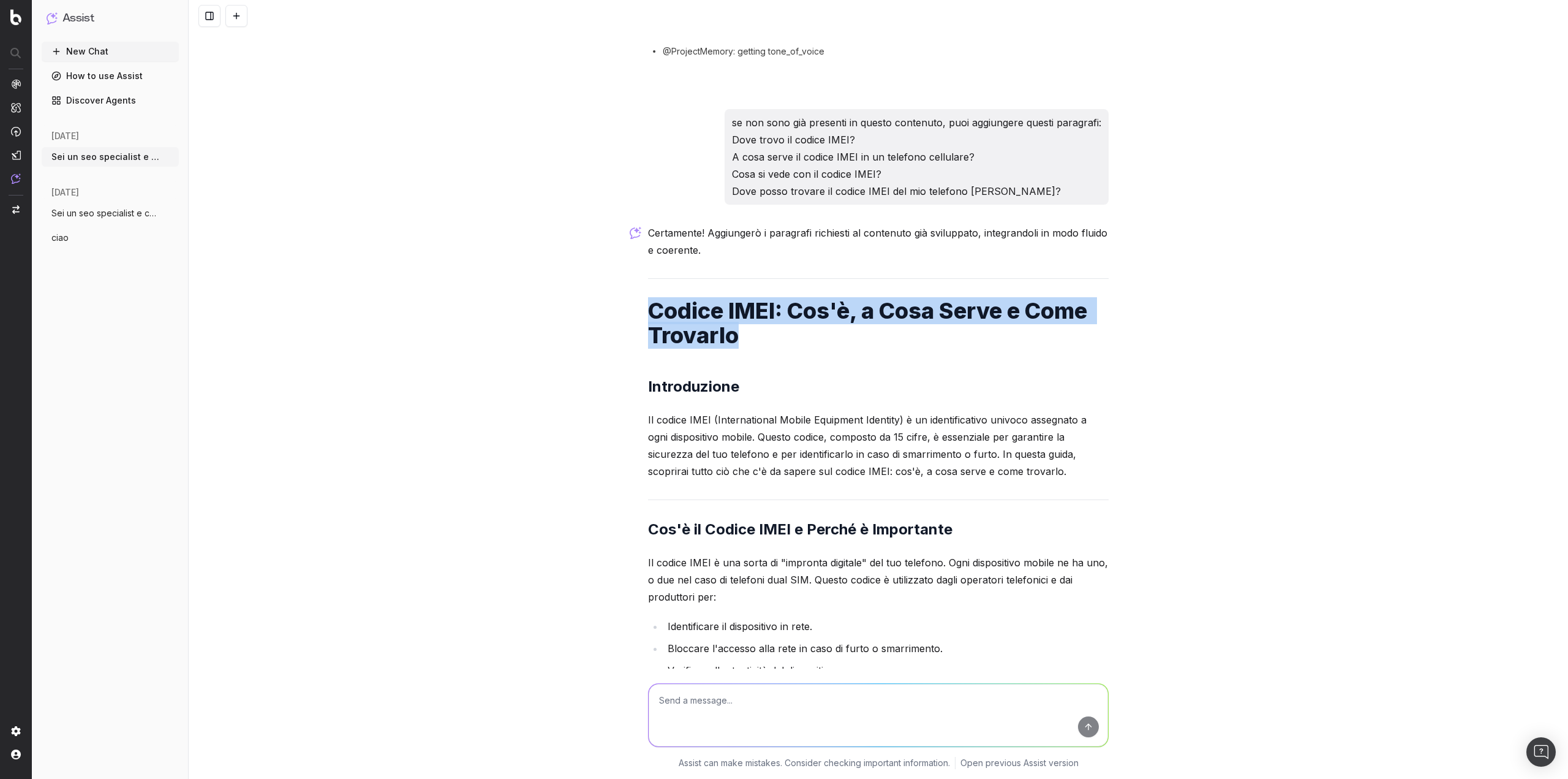
drag, startPoint x: 755, startPoint y: 318, endPoint x: 624, endPoint y: 292, distance: 133.6
click at [624, 292] on div "Sei un seo specialist e content specialist con 10 anni di esperienza, devo crea…" at bounding box center [879, 390] width 1380 height 779
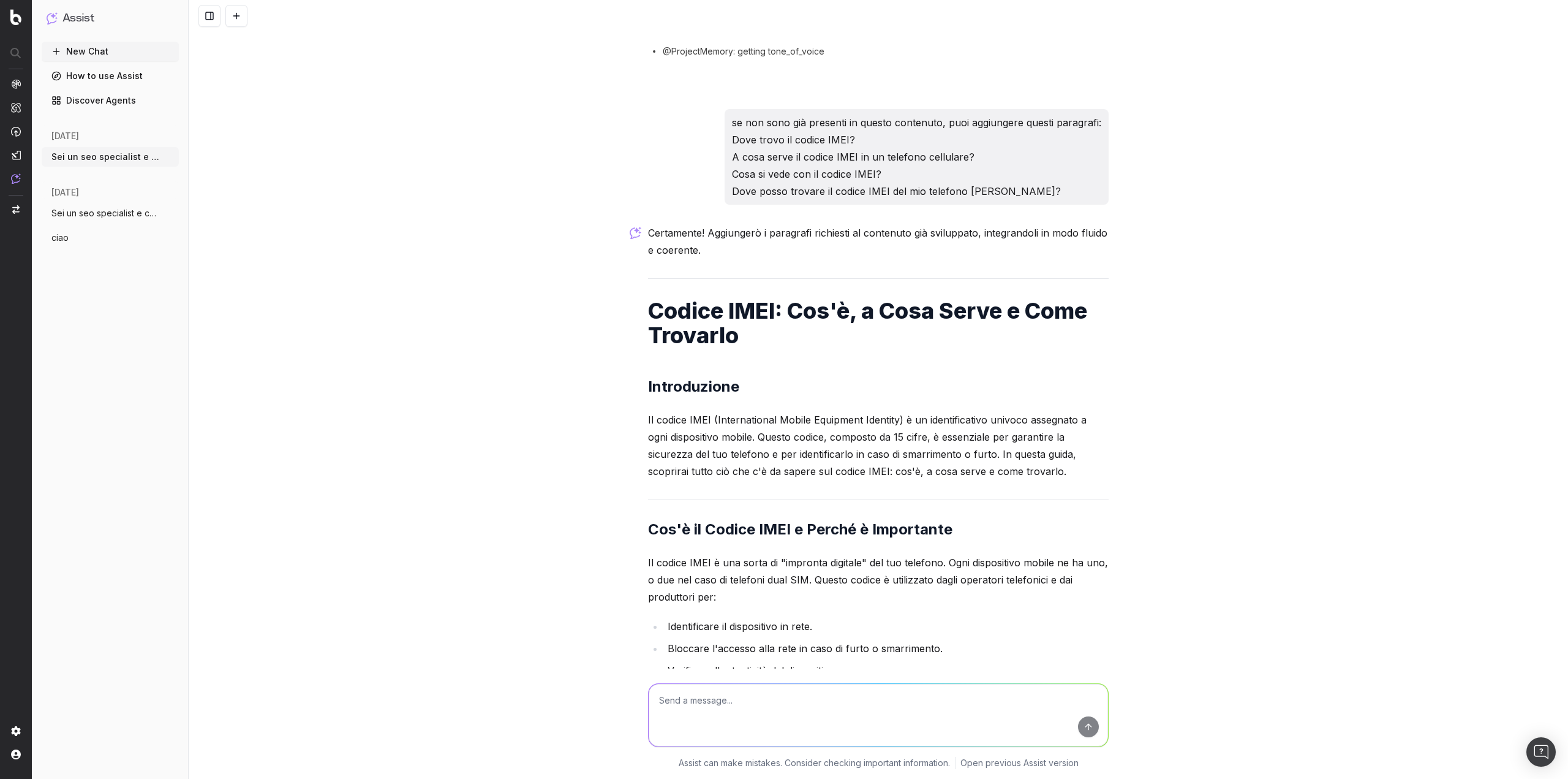
click at [785, 411] on p "Il codice IMEI (International Mobile Equipment Identity) è un identificativo un…" at bounding box center [879, 445] width 461 height 69
click at [710, 703] on textarea at bounding box center [879, 715] width 459 height 63
type textarea "togli il camel case"
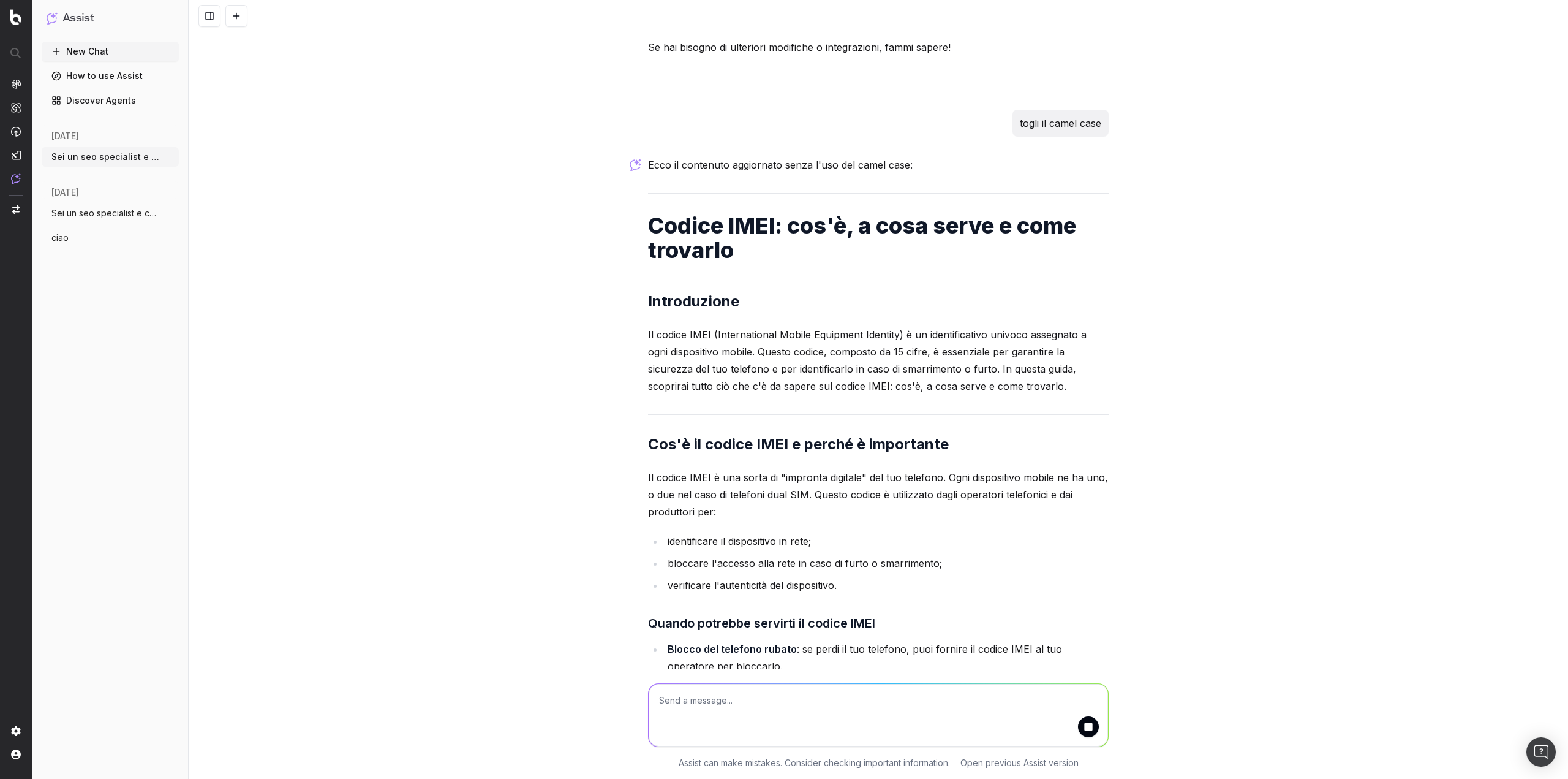
scroll to position [8229, 0]
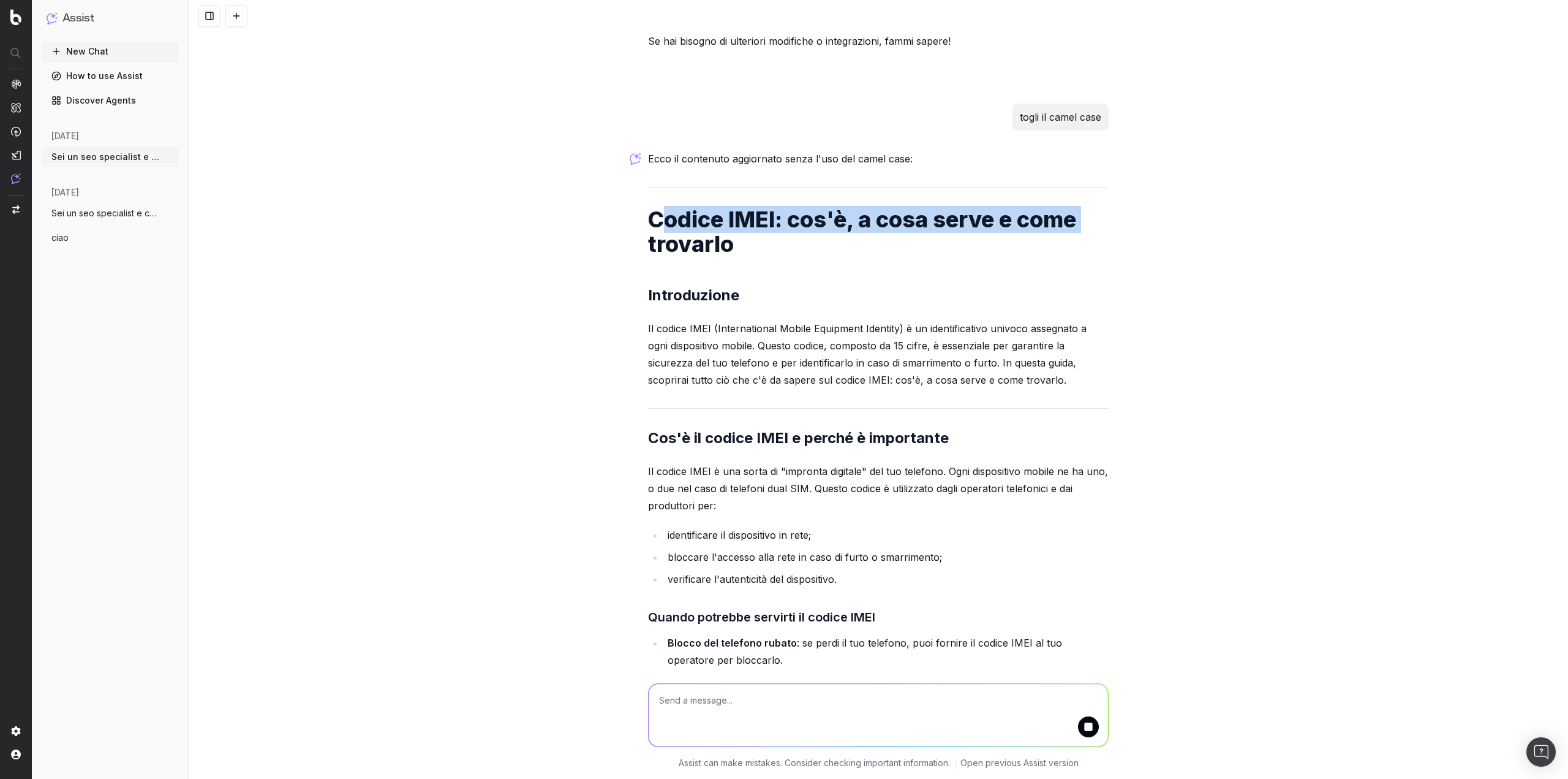
drag, startPoint x: 674, startPoint y: 188, endPoint x: 1110, endPoint y: 234, distance: 438.4
click at [1110, 234] on div "Sei un seo specialist e content specialist con 10 anni di esperienza, devo crea…" at bounding box center [879, 390] width 1380 height 779
click at [514, 312] on div "Sei un seo specialist e content specialist con 10 anni di esperienza, devo crea…" at bounding box center [879, 390] width 1380 height 779
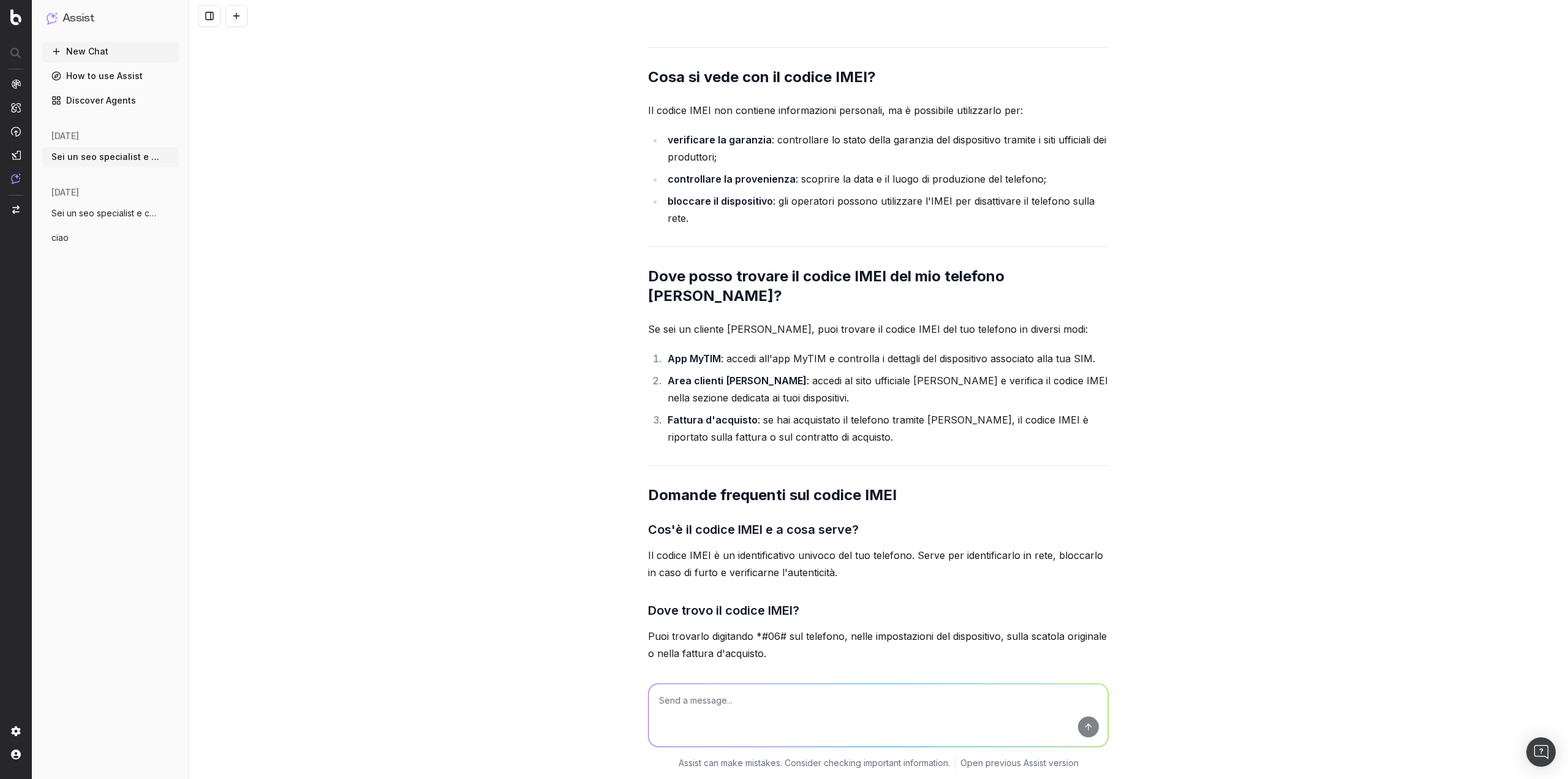
scroll to position [10178, 0]
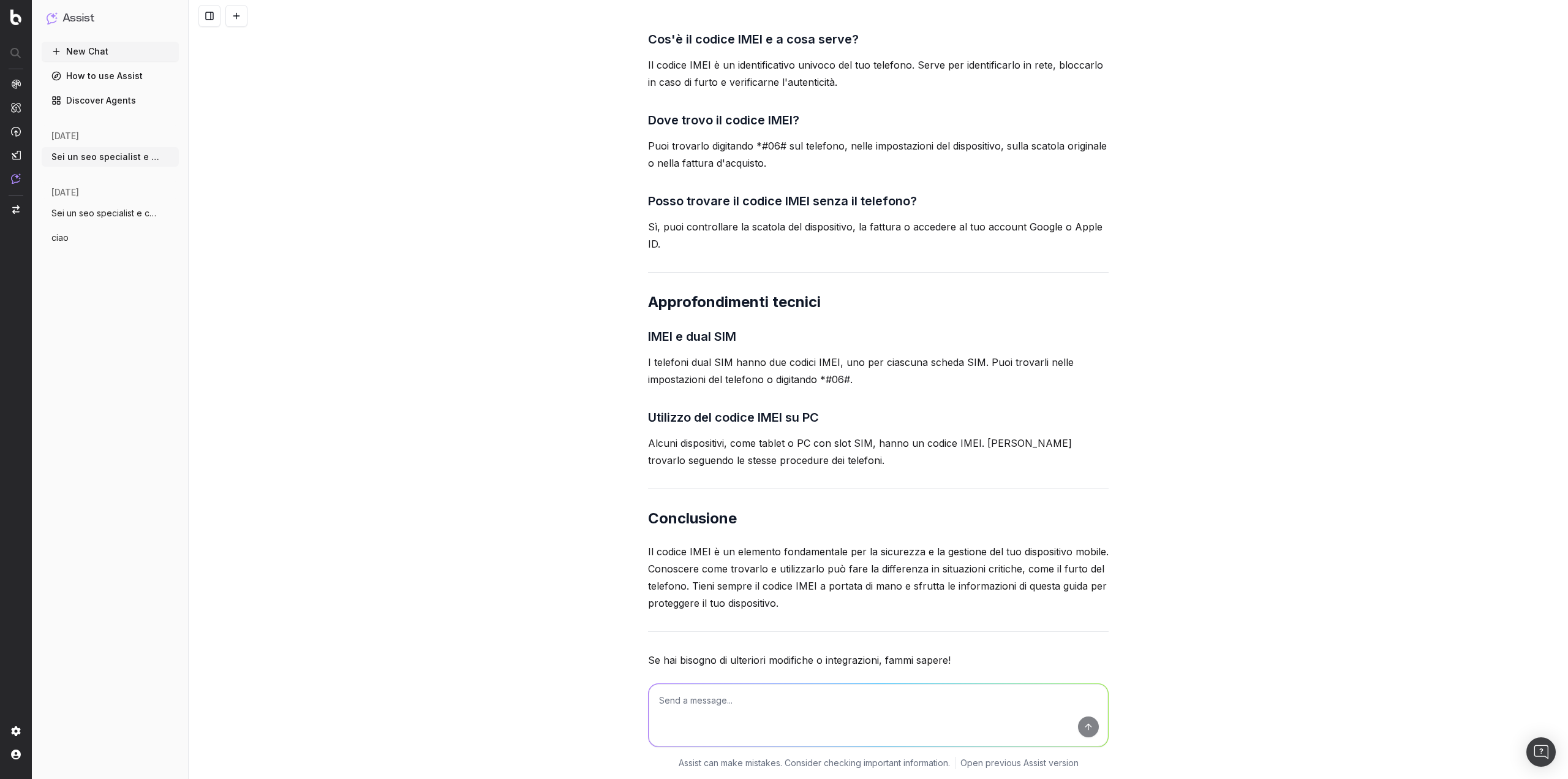
click at [705, 709] on textarea at bounding box center [879, 715] width 459 height 63
paste textarea "imei imei imei codice imei imei telefono imei codice imei telefonu codice per i…"
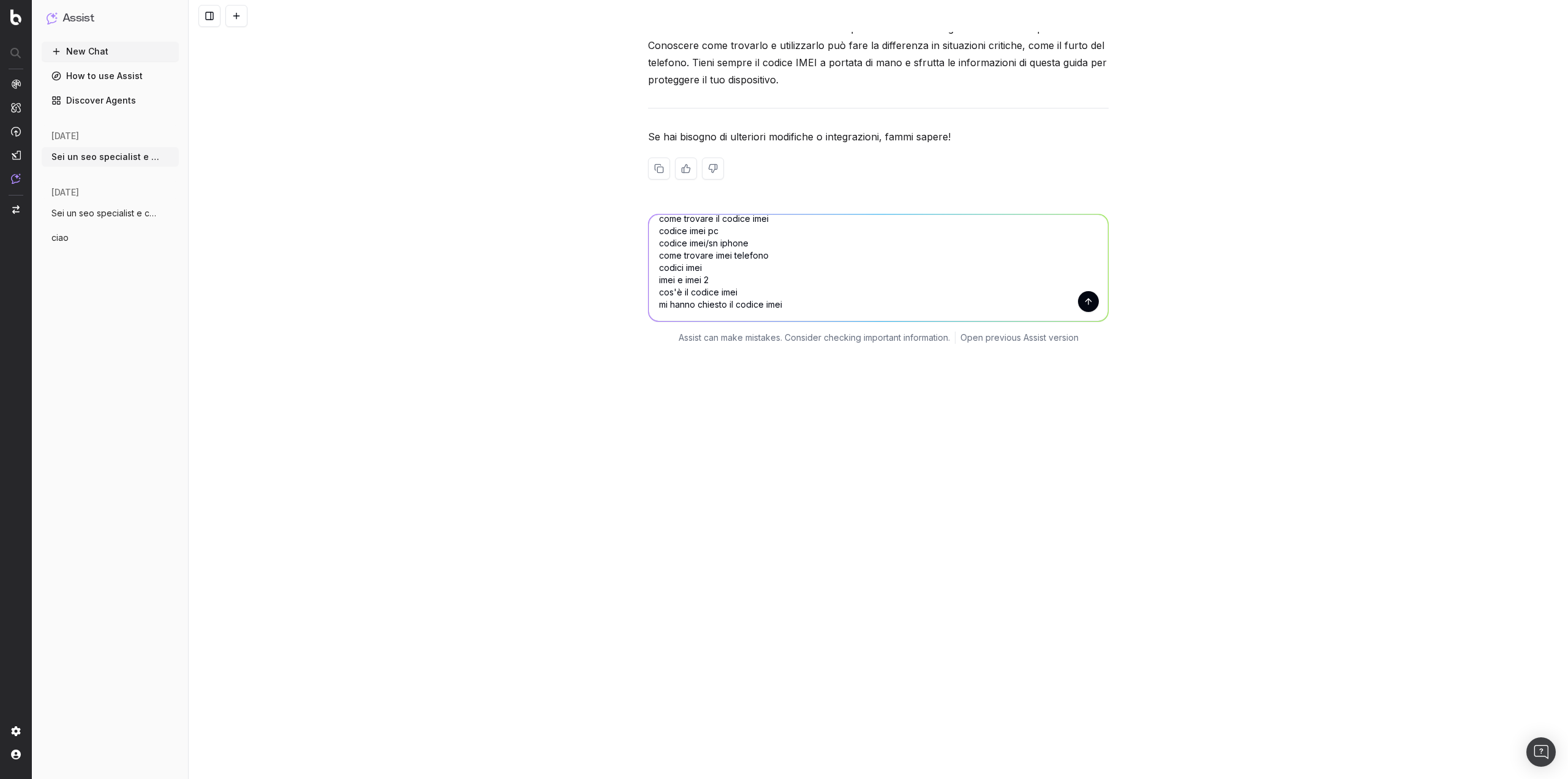
type textarea "da questa lista keyword togli i misspell: imei imei imei codice imei imei telef…"
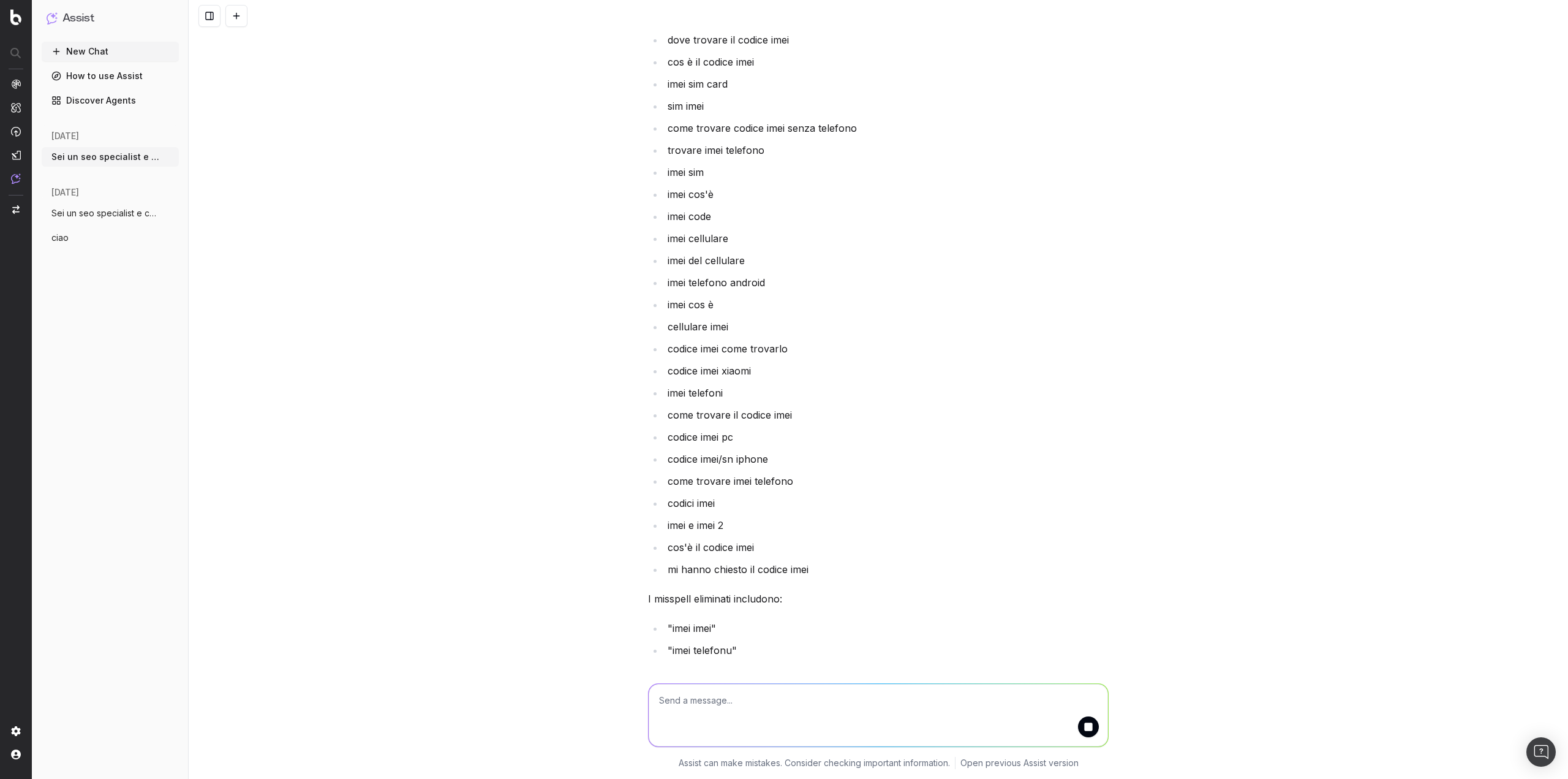
scroll to position [12269, 0]
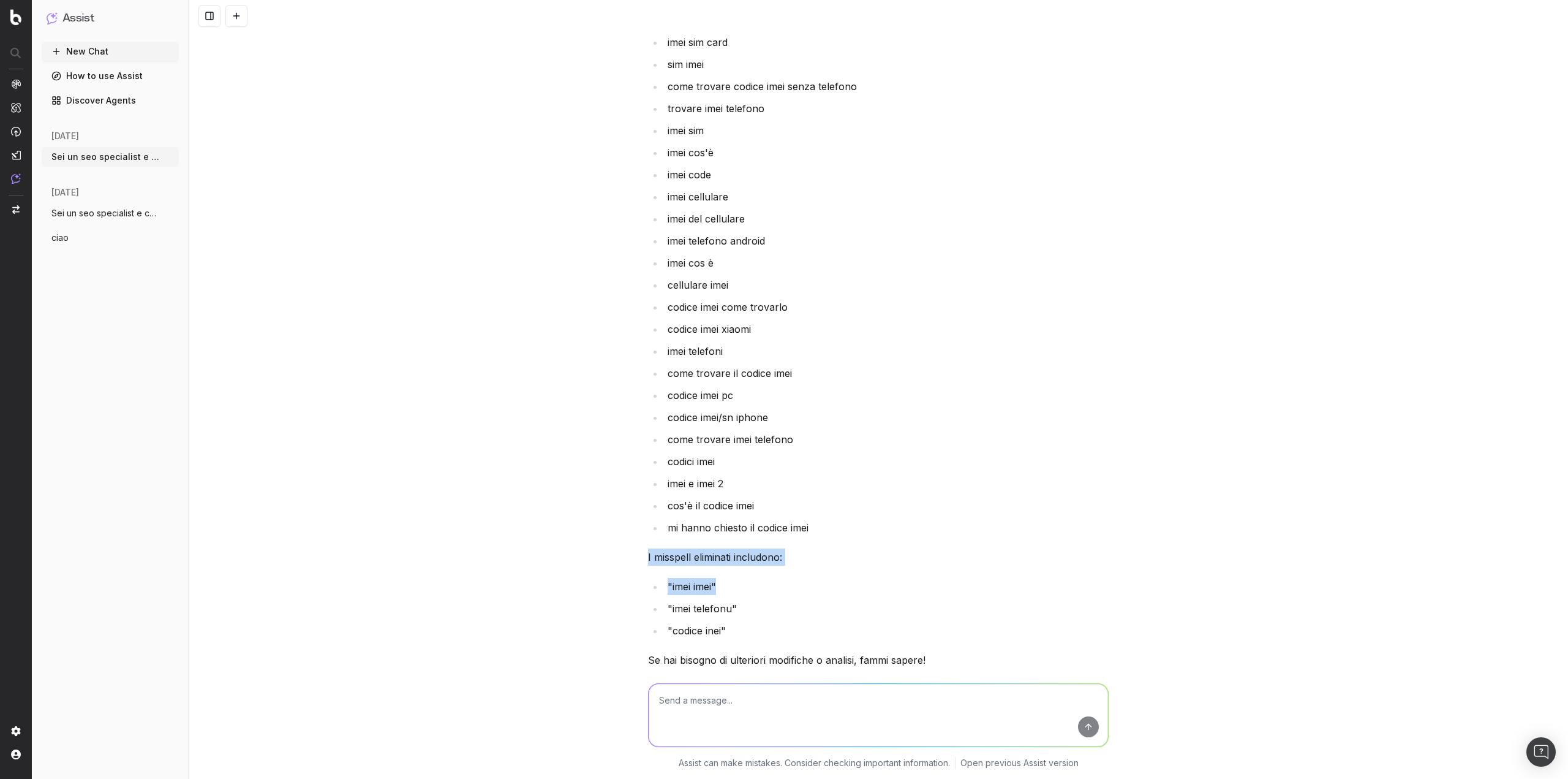
drag, startPoint x: 630, startPoint y: 493, endPoint x: 841, endPoint y: 513, distance: 211.9
click at [841, 513] on div "Sei un seo specialist e content specialist con 10 anni di esperienza, devo crea…" at bounding box center [879, 390] width 1380 height 779
click at [713, 578] on ul ""imei imei" "imei telefonu" "codice inei"" at bounding box center [879, 609] width 461 height 61
drag, startPoint x: 648, startPoint y: 525, endPoint x: 742, endPoint y: 536, distance: 94.6
click at [742, 578] on ul ""imei imei" "imei telefonu" "codice inei"" at bounding box center [879, 609] width 461 height 61
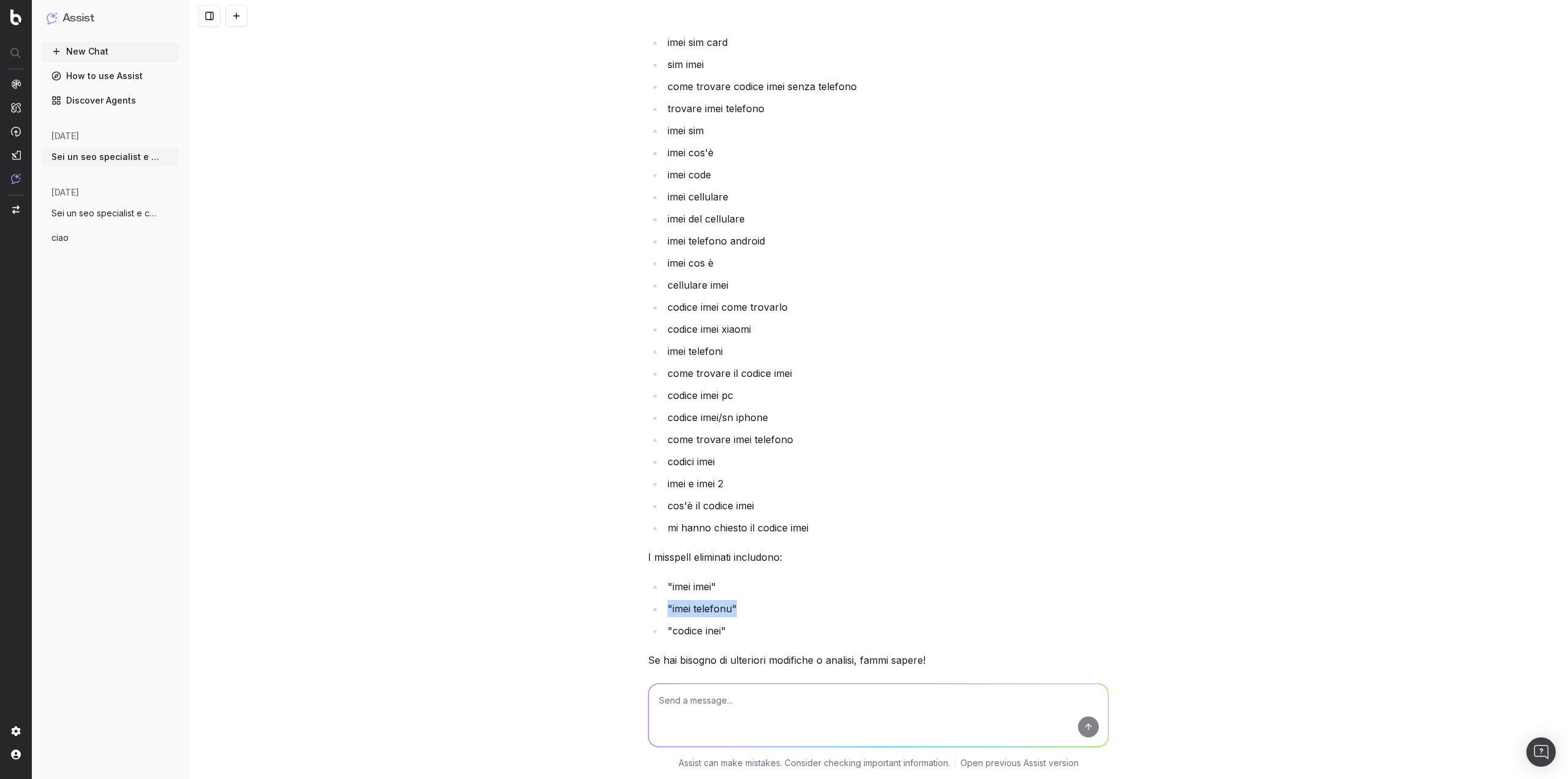
drag, startPoint x: 656, startPoint y: 553, endPoint x: 760, endPoint y: 551, distance: 104.0
click at [760, 578] on ul ""imei imei" "imei telefonu" "codice inei"" at bounding box center [879, 609] width 461 height 61
drag, startPoint x: 735, startPoint y: 575, endPoint x: 593, endPoint y: 571, distance: 142.1
click at [593, 571] on div "Sei un seo specialist e content specialist con 10 anni di esperienza, devo crea…" at bounding box center [879, 390] width 1380 height 779
click at [821, 518] on div "Ecco la lista delle keyword ripulita dai misspell (errori di battitura): imei c…" at bounding box center [879, 121] width 461 height 1204
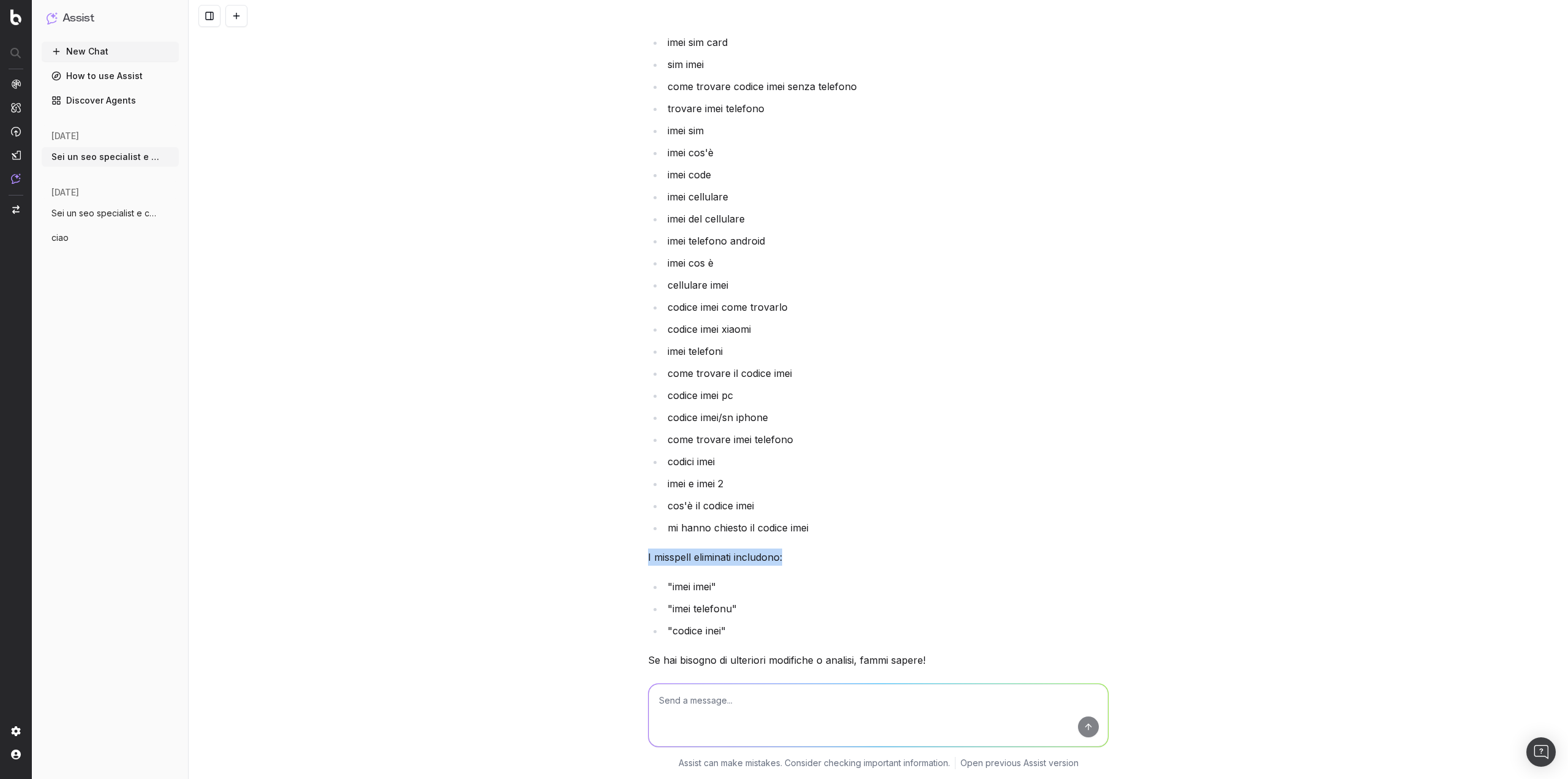
drag, startPoint x: 829, startPoint y: 484, endPoint x: 824, endPoint y: 474, distance: 11.2
click at [824, 474] on div "Ecco la lista delle keyword ripulita dai misspell (errori di battitura): imei c…" at bounding box center [879, 121] width 461 height 1204
click at [826, 519] on li "mi hanno chiesto il codice imei" at bounding box center [886, 528] width 445 height 17
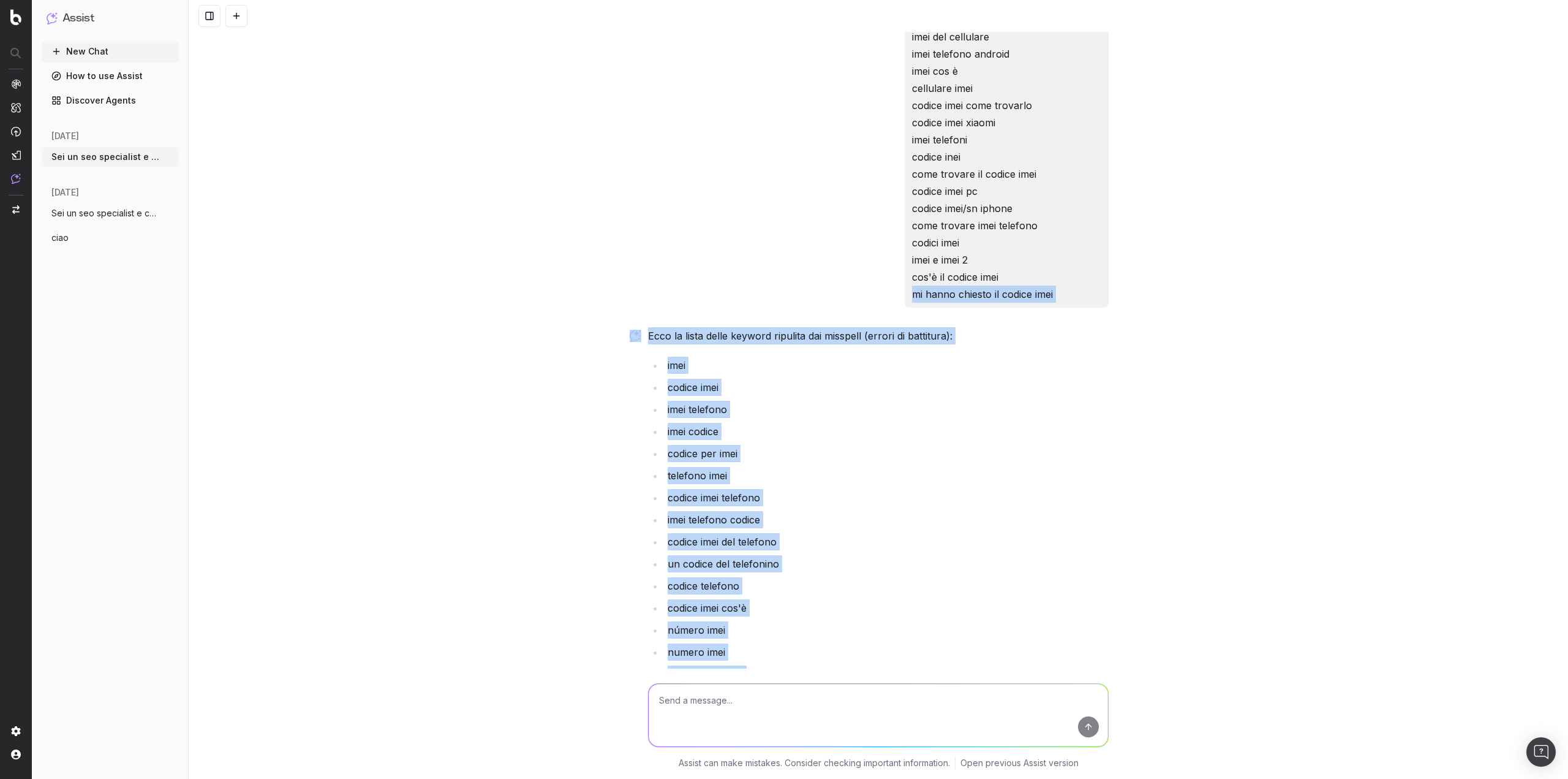
scroll to position [11411, 0]
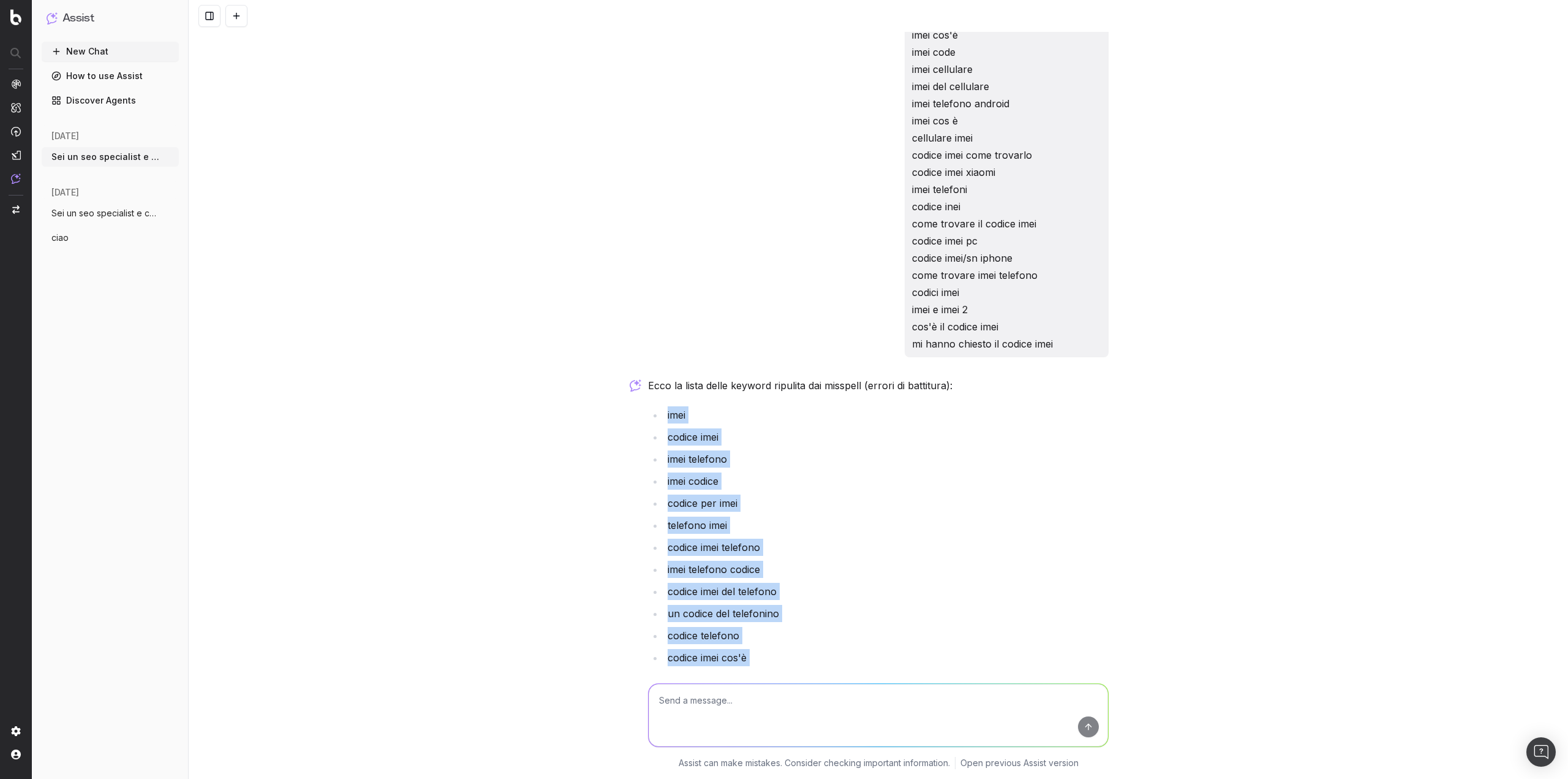
drag, startPoint x: 826, startPoint y: 470, endPoint x: 651, endPoint y: 357, distance: 208.3
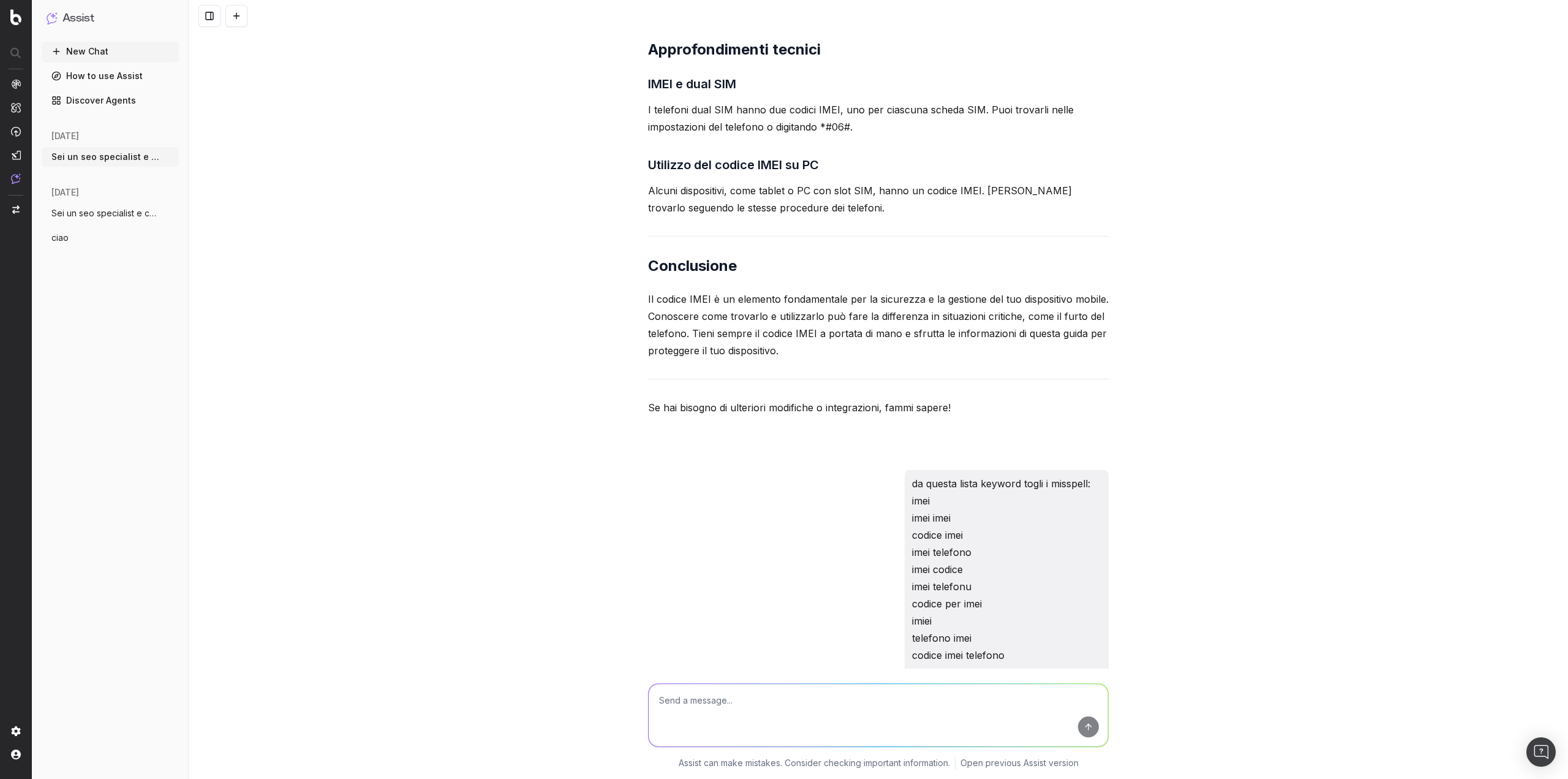
scroll to position [10185, 0]
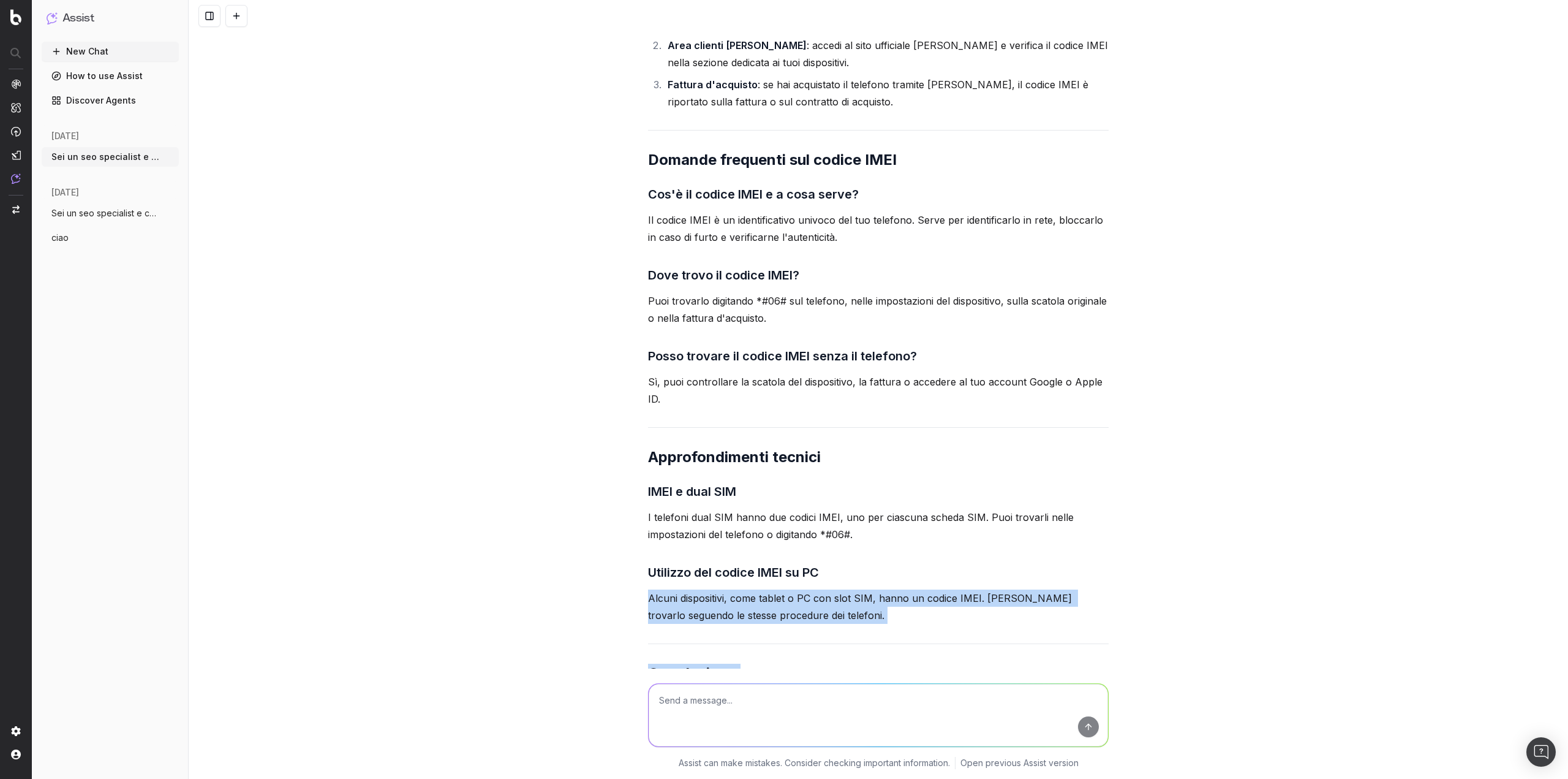
drag, startPoint x: 835, startPoint y: 547, endPoint x: 826, endPoint y: 485, distance: 62.6
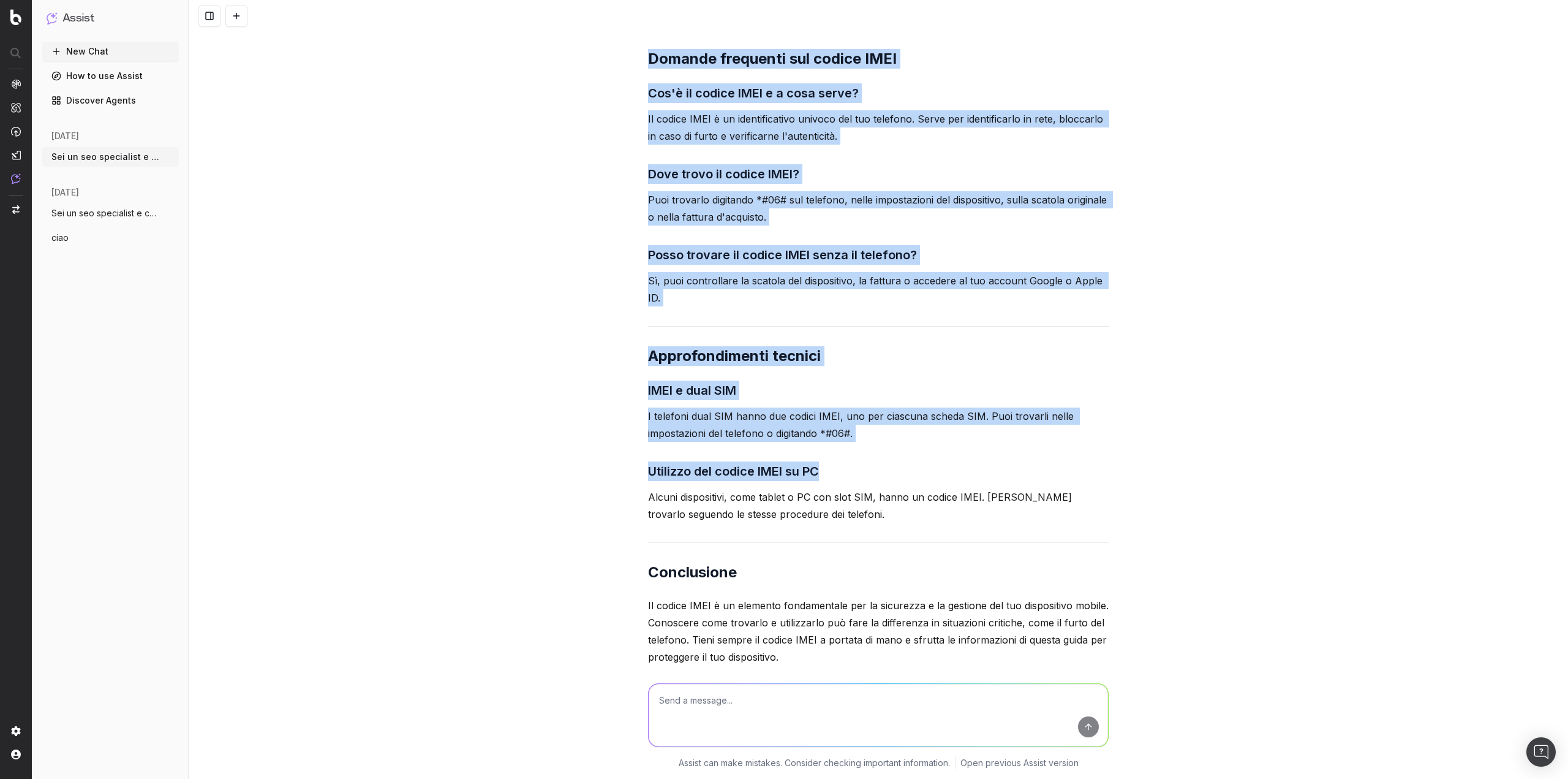
scroll to position [10307, 0]
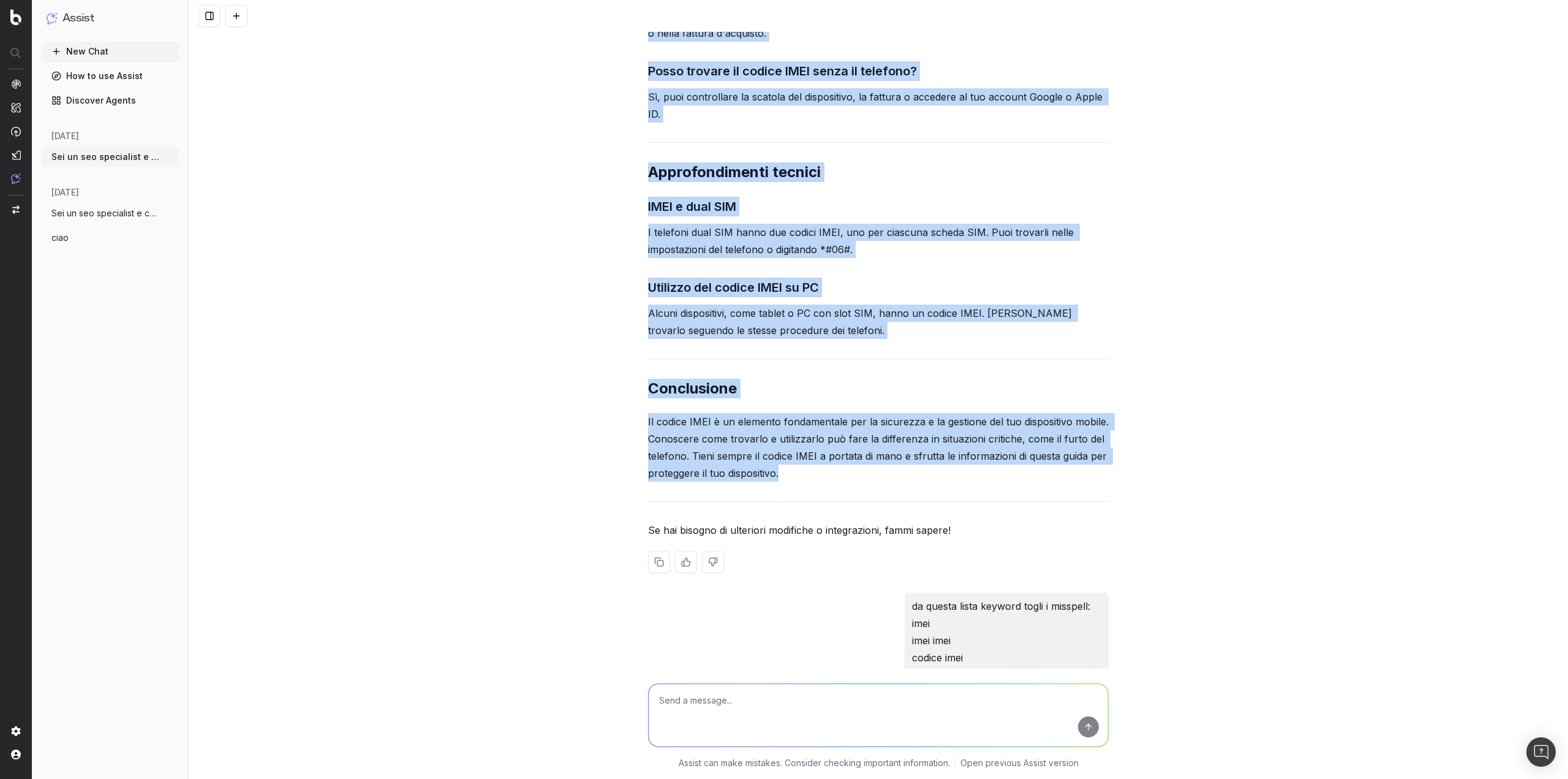
drag, startPoint x: 642, startPoint y: 308, endPoint x: 910, endPoint y: 411, distance: 287.1
copy div "Codice IMEI: cos'è, a cosa serve e come trovarlo Introduzione Il codice IMEI (I…"
click at [875, 379] on h2 "Conclusione" at bounding box center [879, 388] width 461 height 19
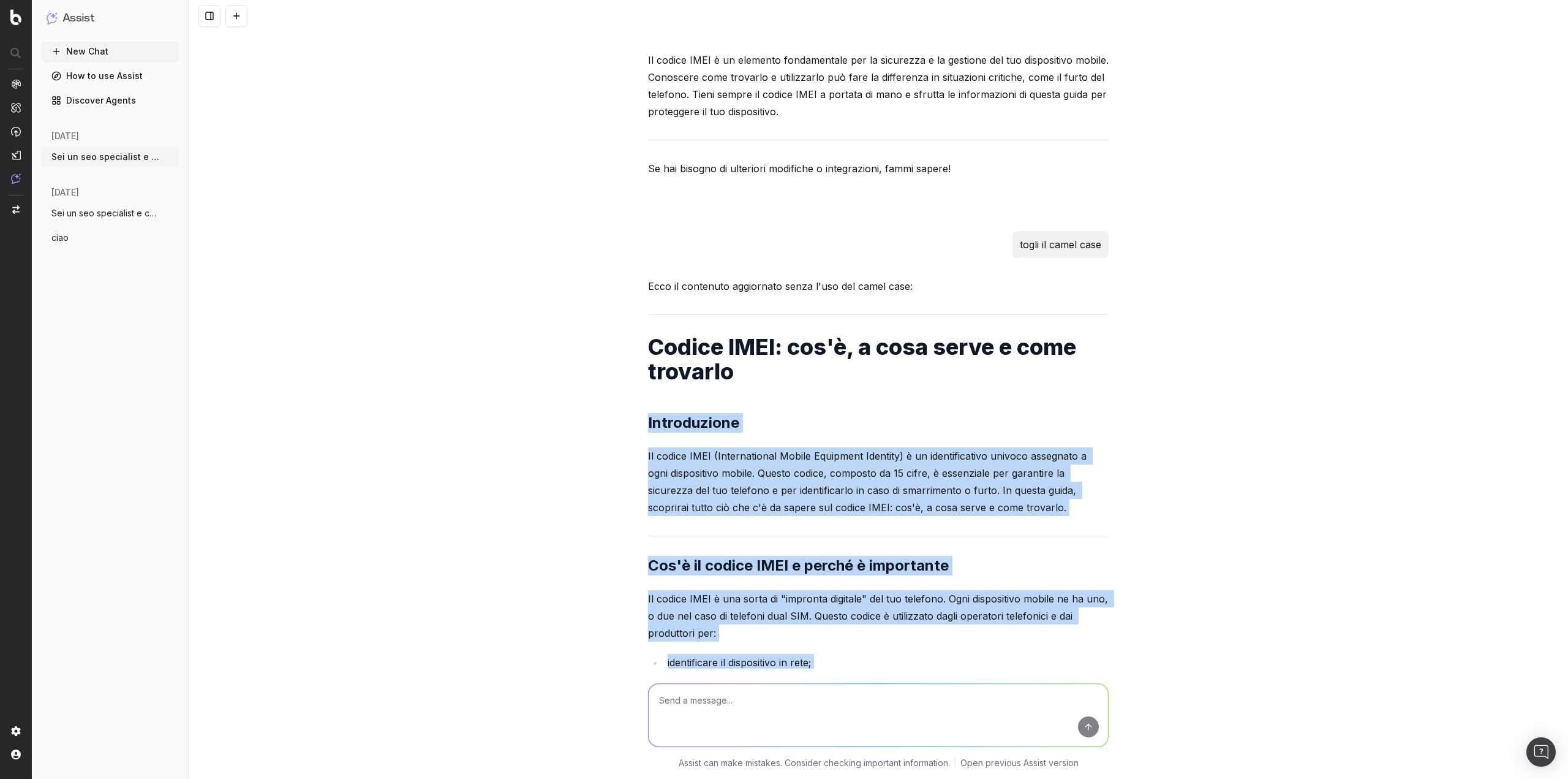
scroll to position [7978, 0]
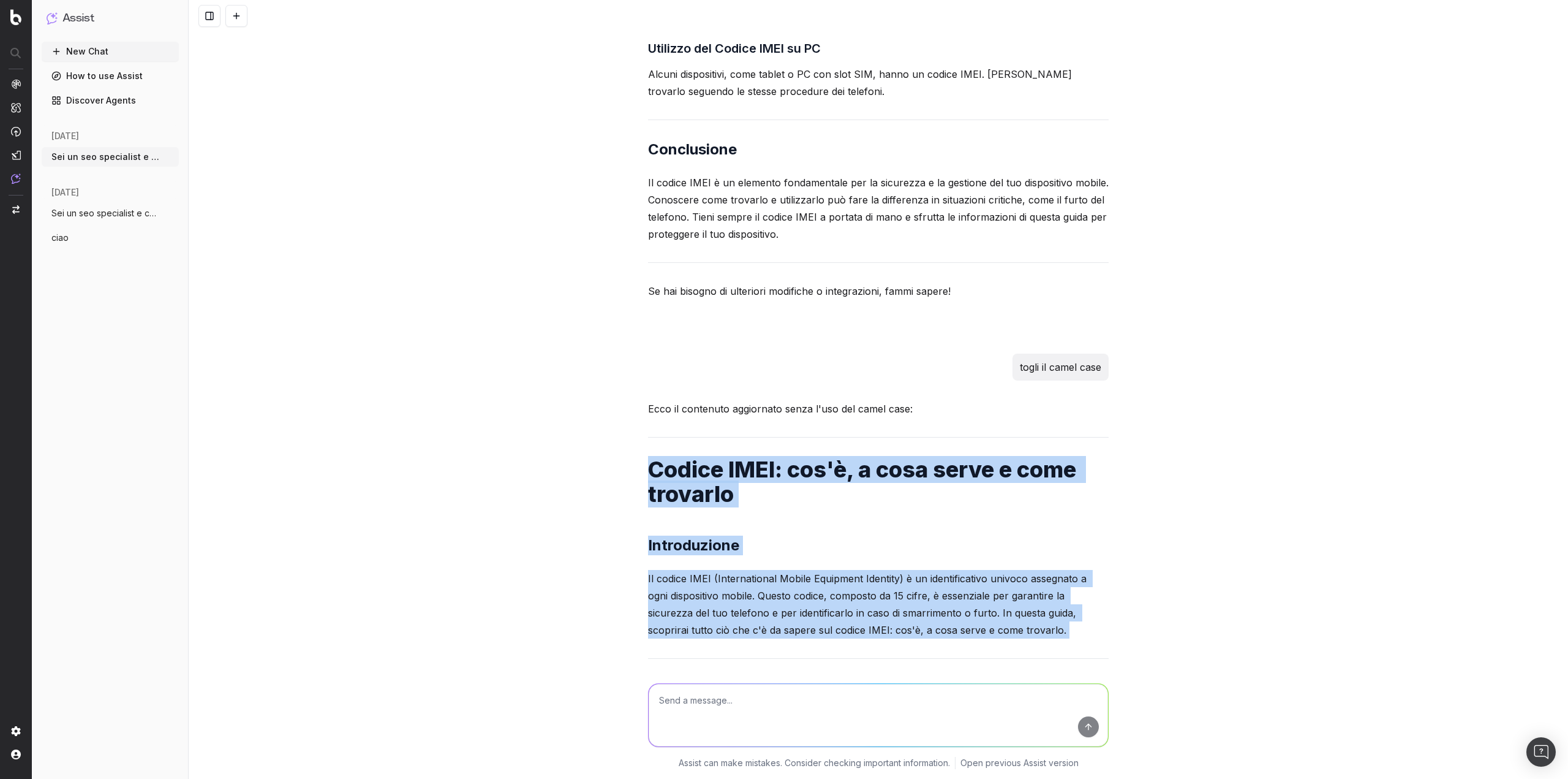
drag, startPoint x: 807, startPoint y: 428, endPoint x: 625, endPoint y: 423, distance: 182.1
click at [625, 423] on div "Sei un seo specialist e content specialist con 10 anni di esperienza, devo crea…" at bounding box center [879, 390] width 1380 height 779
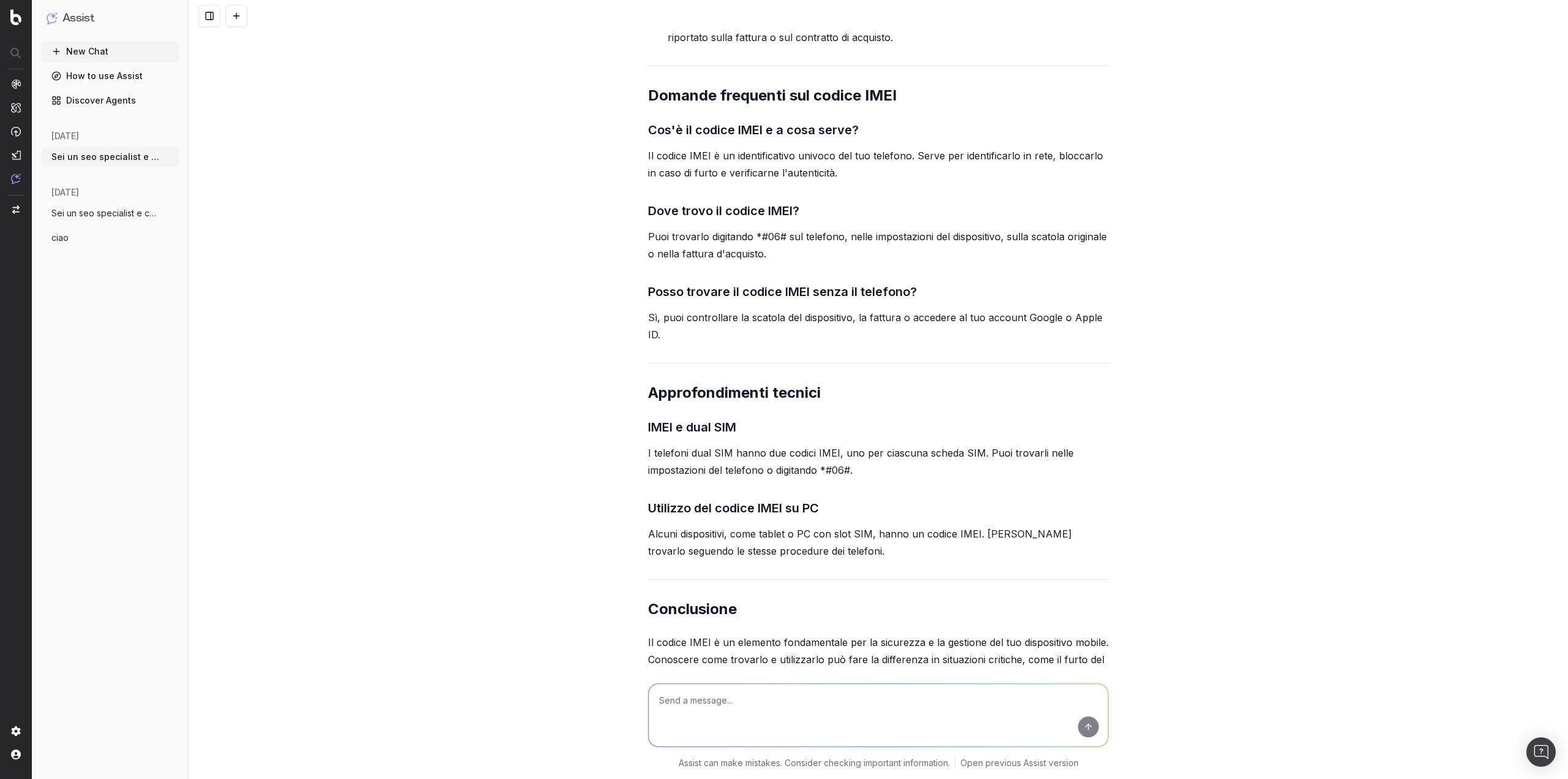
drag, startPoint x: 686, startPoint y: 529, endPoint x: 682, endPoint y: 364, distance: 165.0
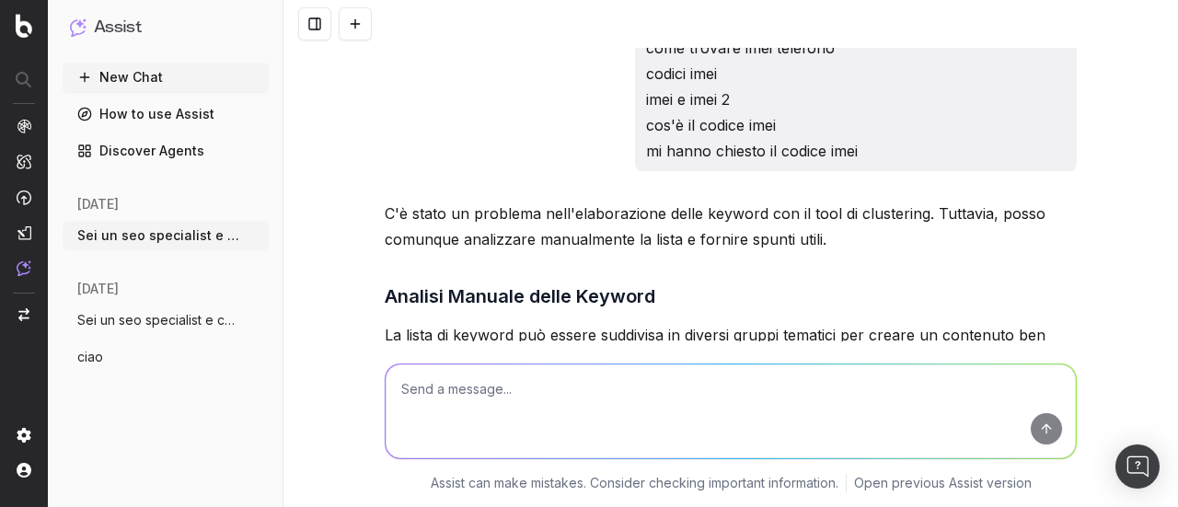
scroll to position [2775, 0]
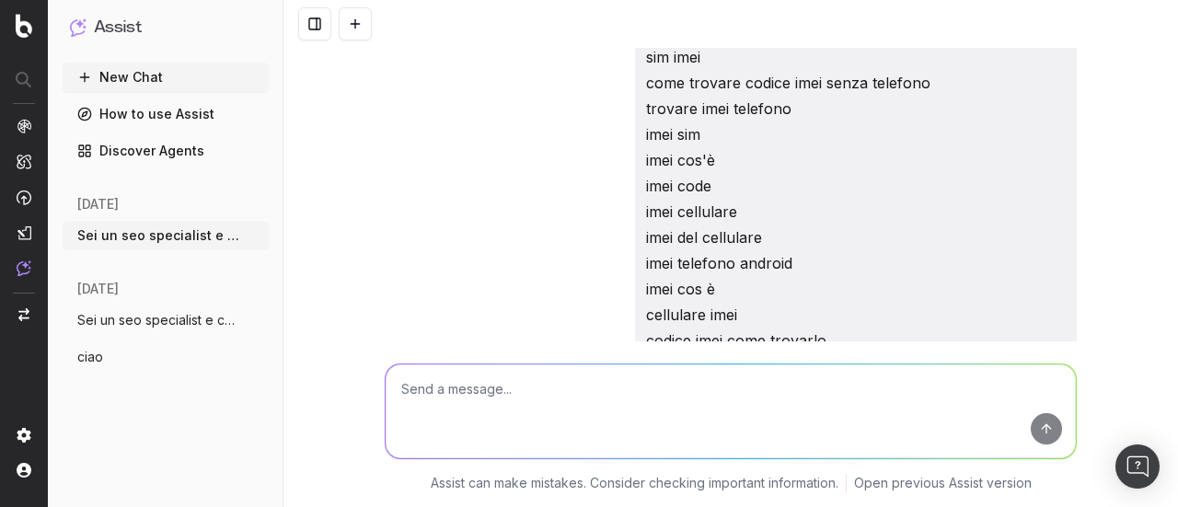
drag, startPoint x: 764, startPoint y: 319, endPoint x: 687, endPoint y: 78, distance: 253.3
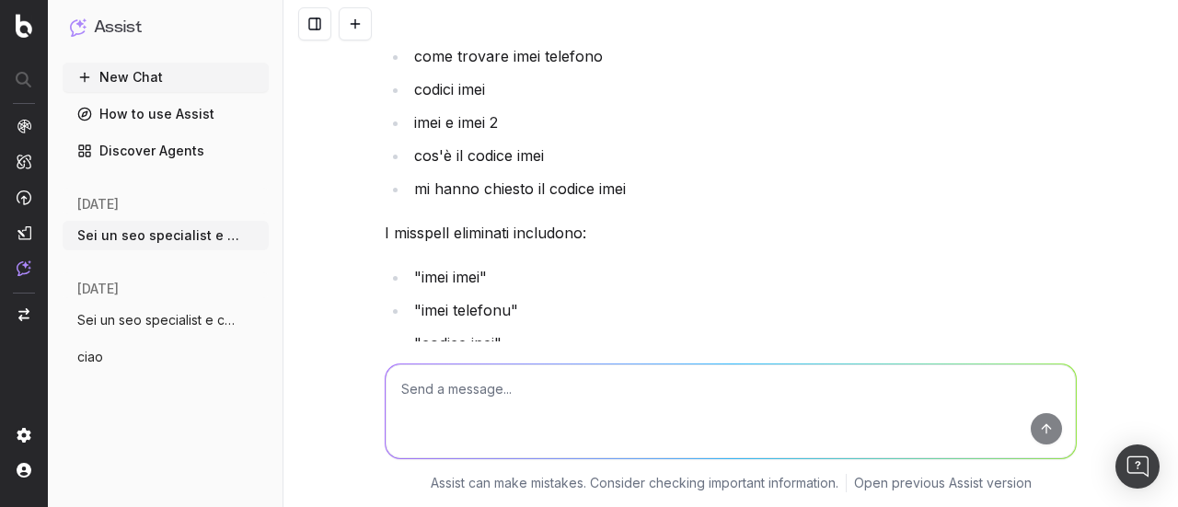
scroll to position [19080, 0]
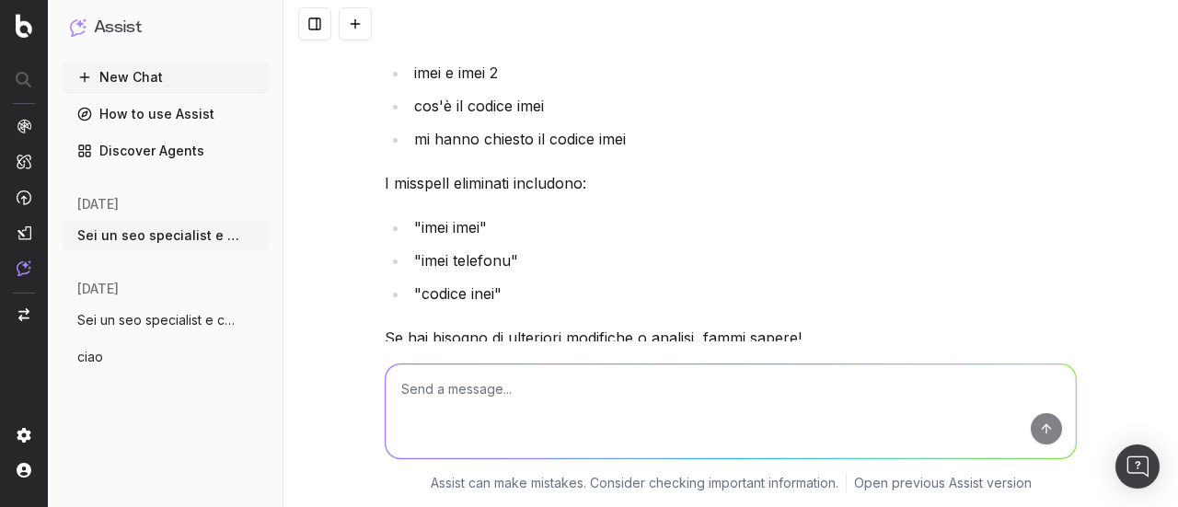
drag, startPoint x: 832, startPoint y: 156, endPoint x: 889, endPoint y: 340, distance: 192.7
